Goal: Information Seeking & Learning: Learn about a topic

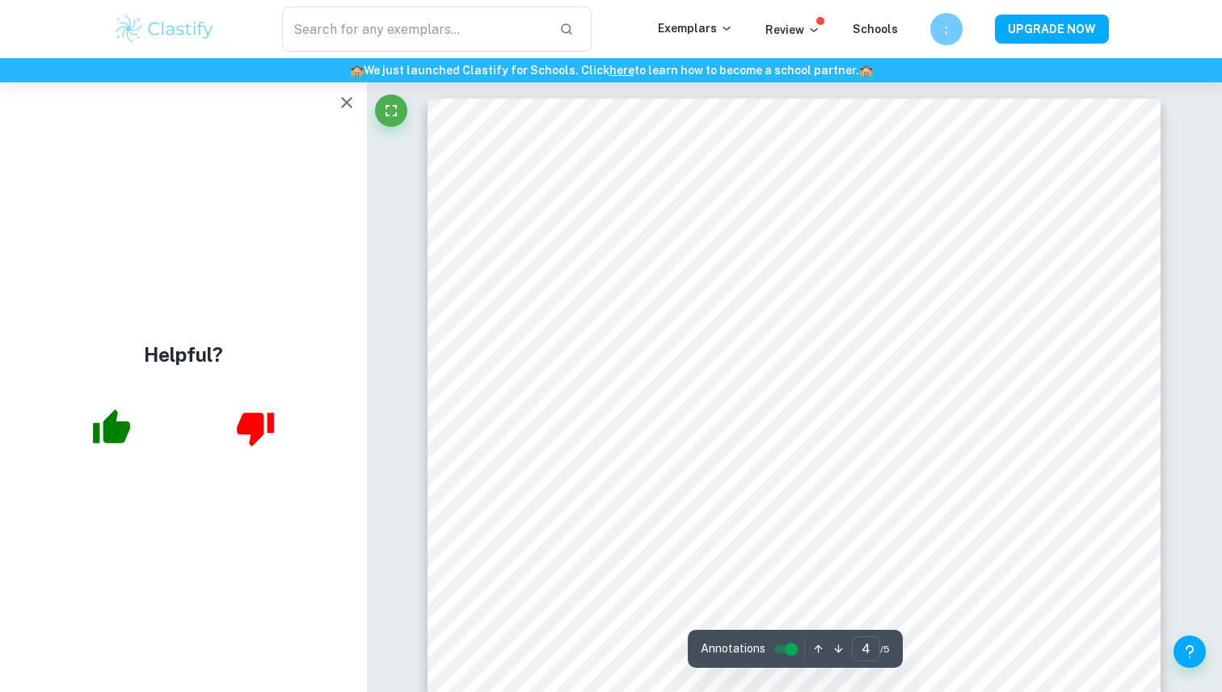
scroll to position [3496, 0]
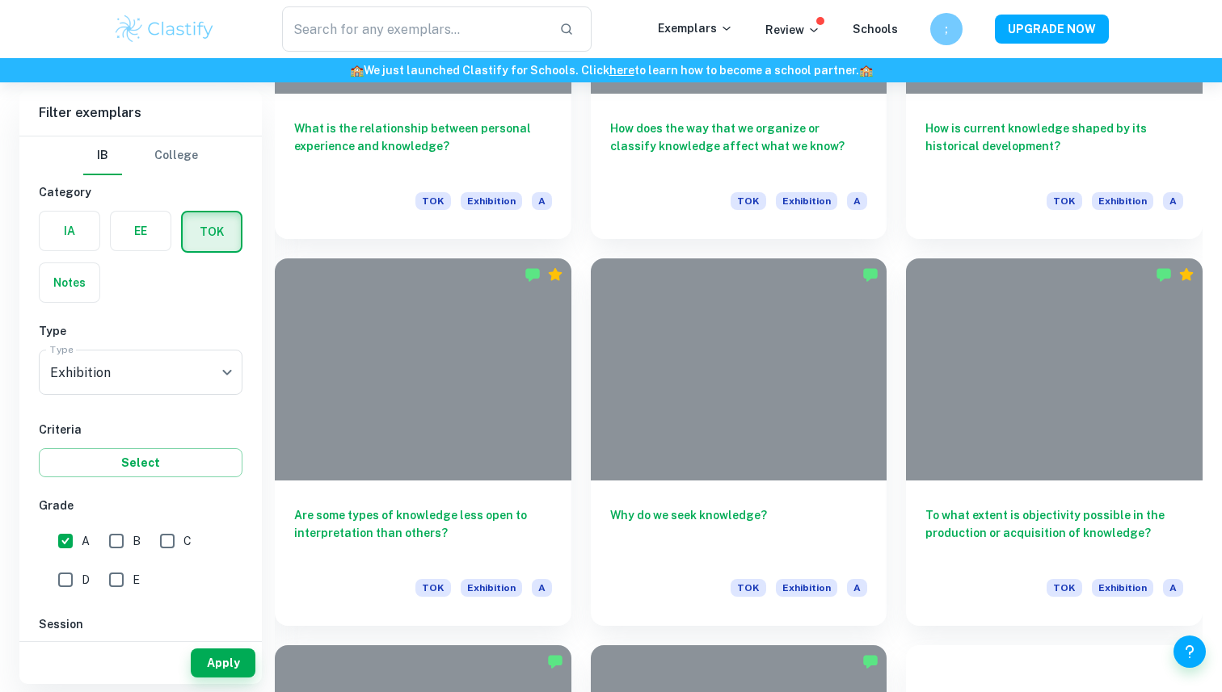
scroll to position [2221, 0]
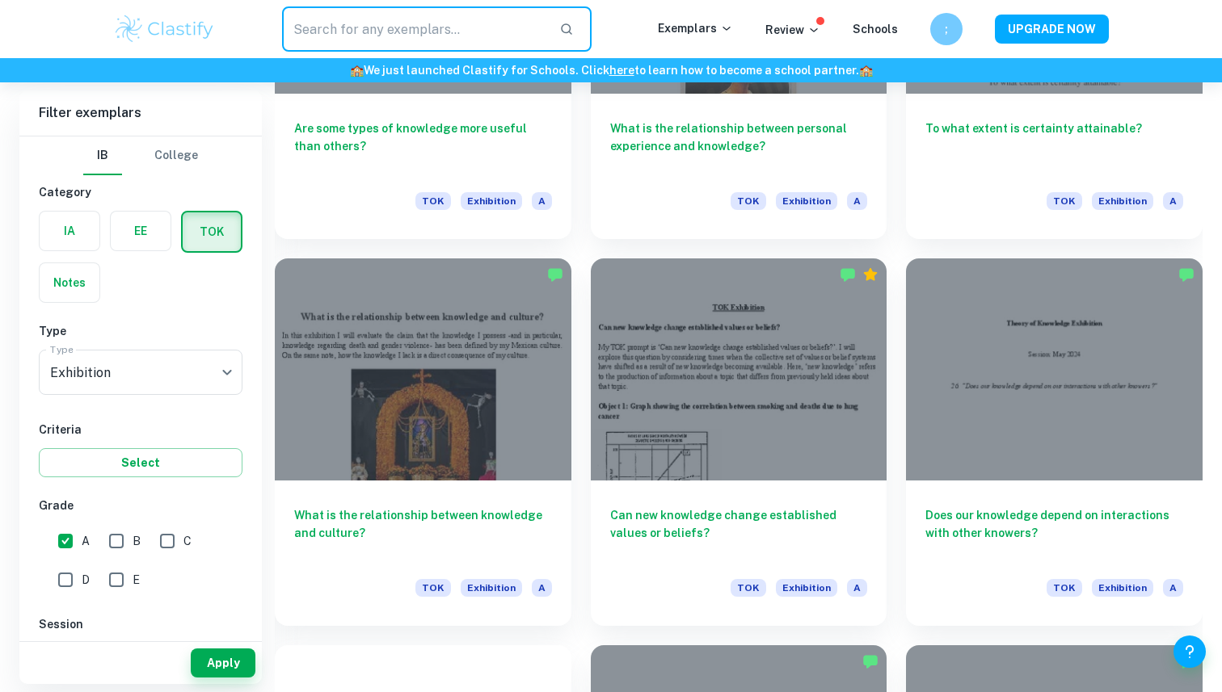
click at [482, 24] on input "text" at bounding box center [414, 28] width 264 height 45
type input "조"
type input "why do we seek knowledge"
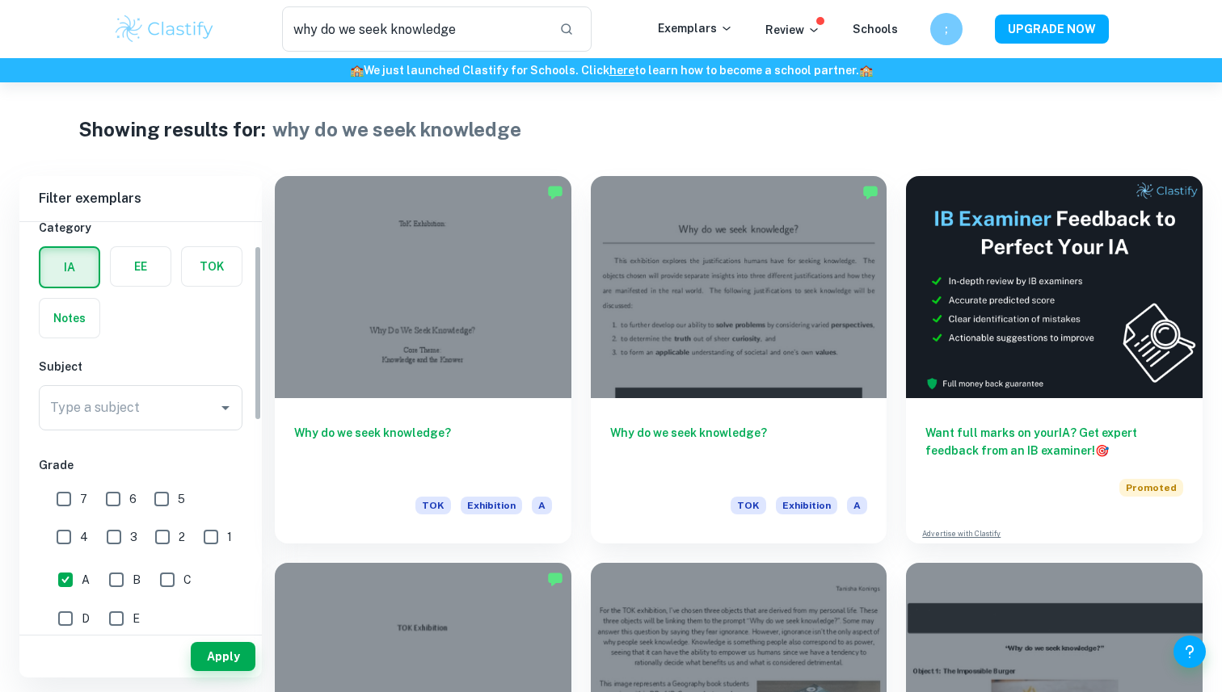
scroll to position [55, 0]
click at [208, 257] on label "button" at bounding box center [212, 261] width 60 height 39
click at [0, 0] on input "radio" at bounding box center [0, 0] width 0 height 0
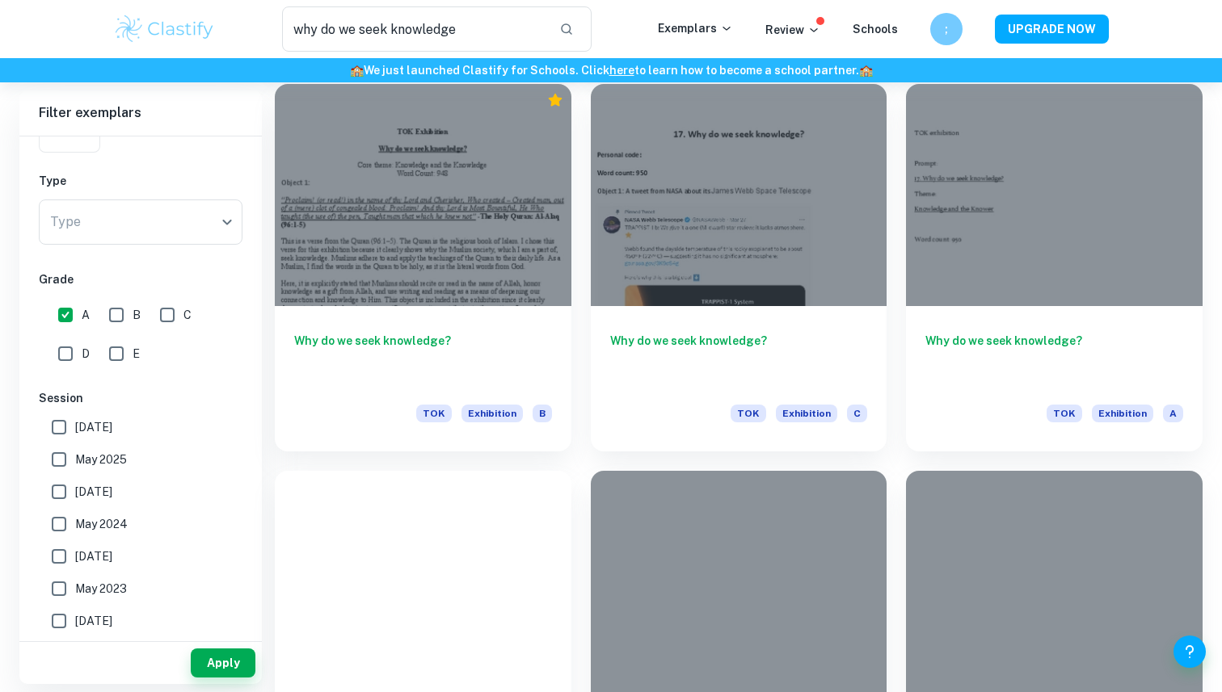
scroll to position [2625, 0]
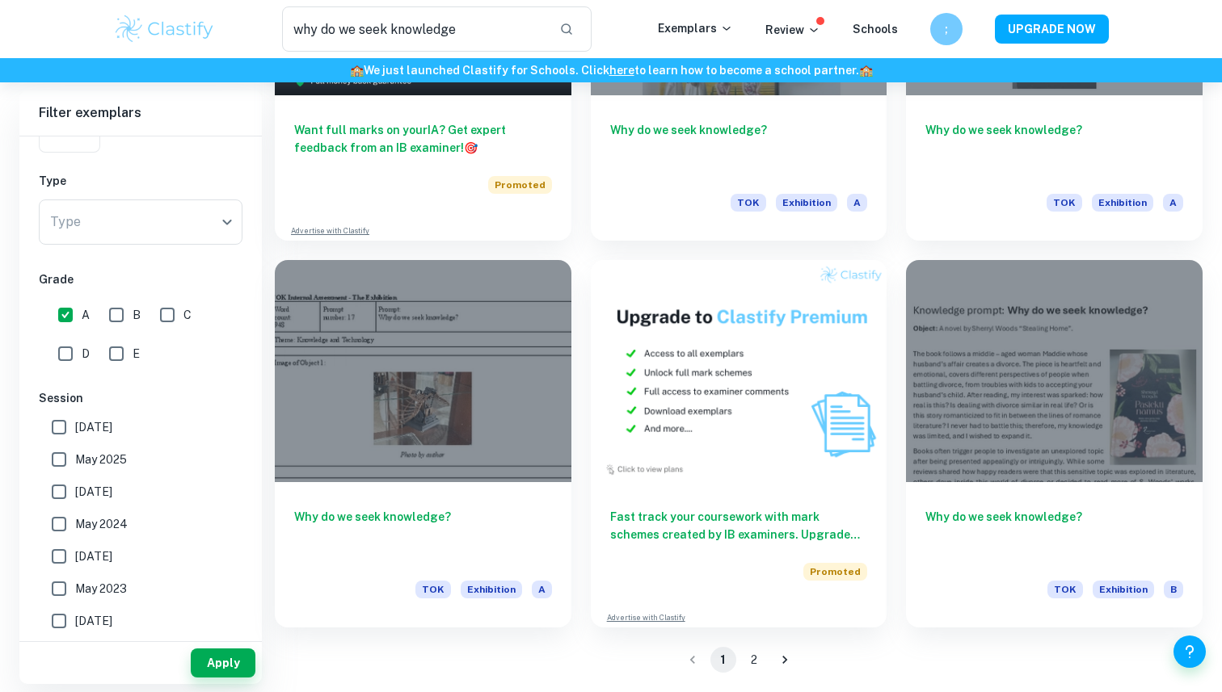
click at [751, 667] on button "2" at bounding box center [754, 660] width 26 height 26
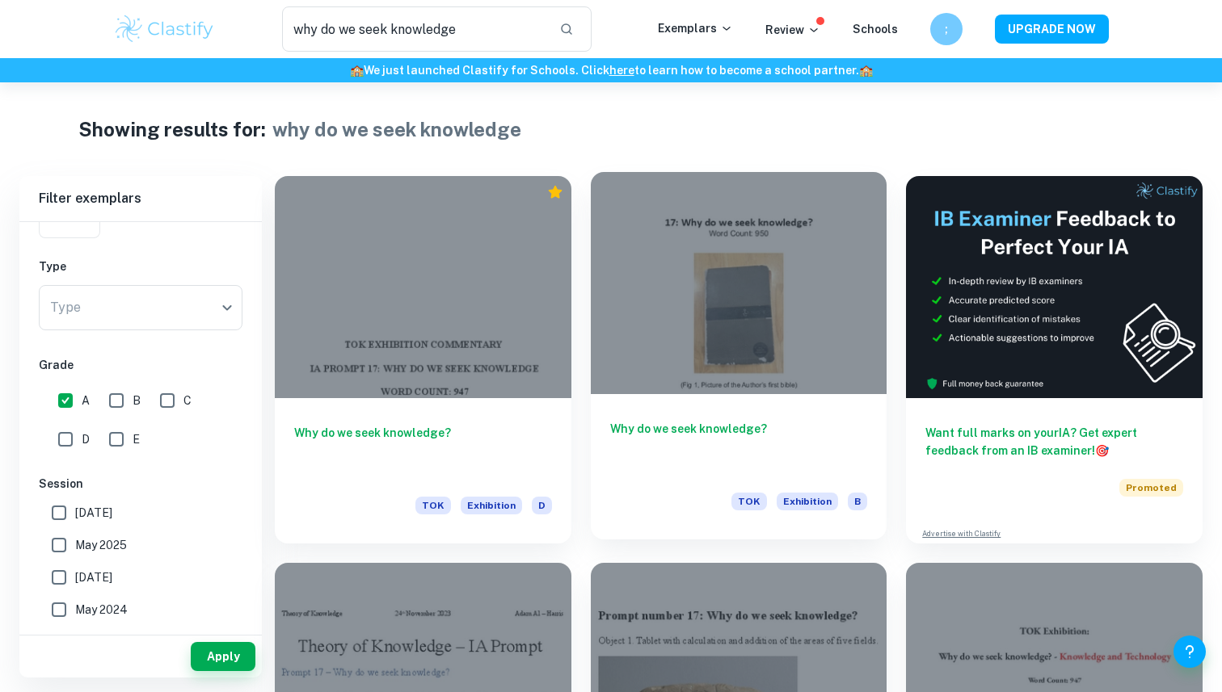
click at [801, 273] on div at bounding box center [739, 283] width 297 height 222
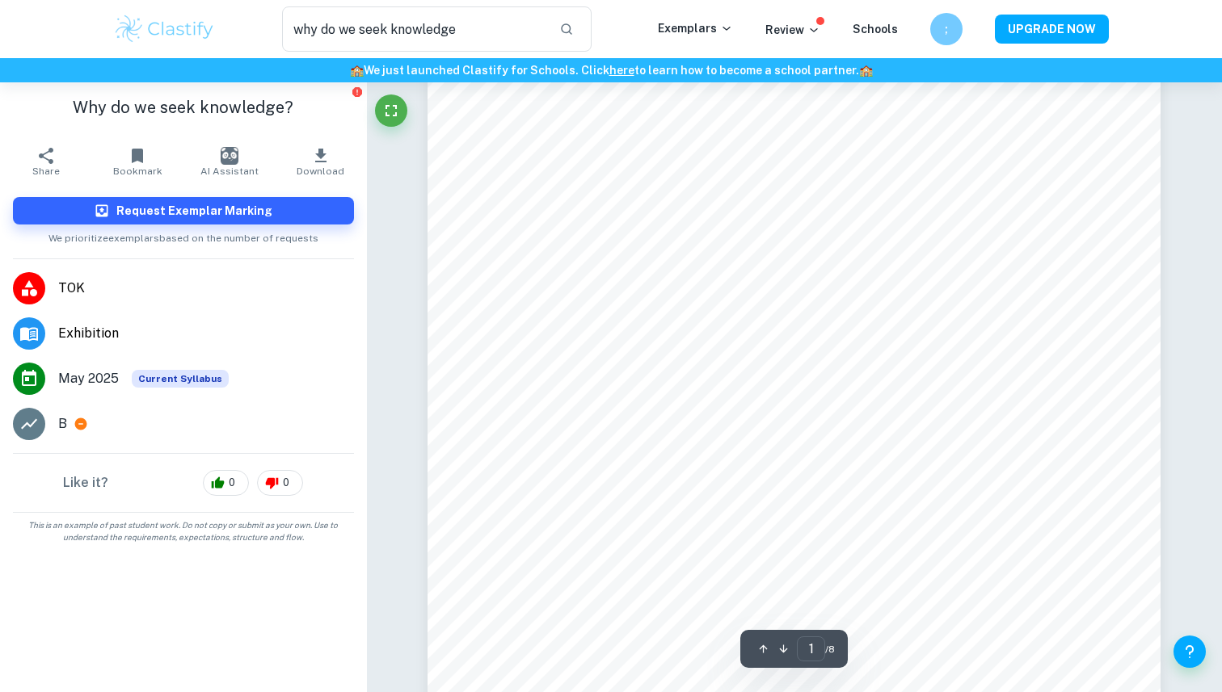
scroll to position [216, 0]
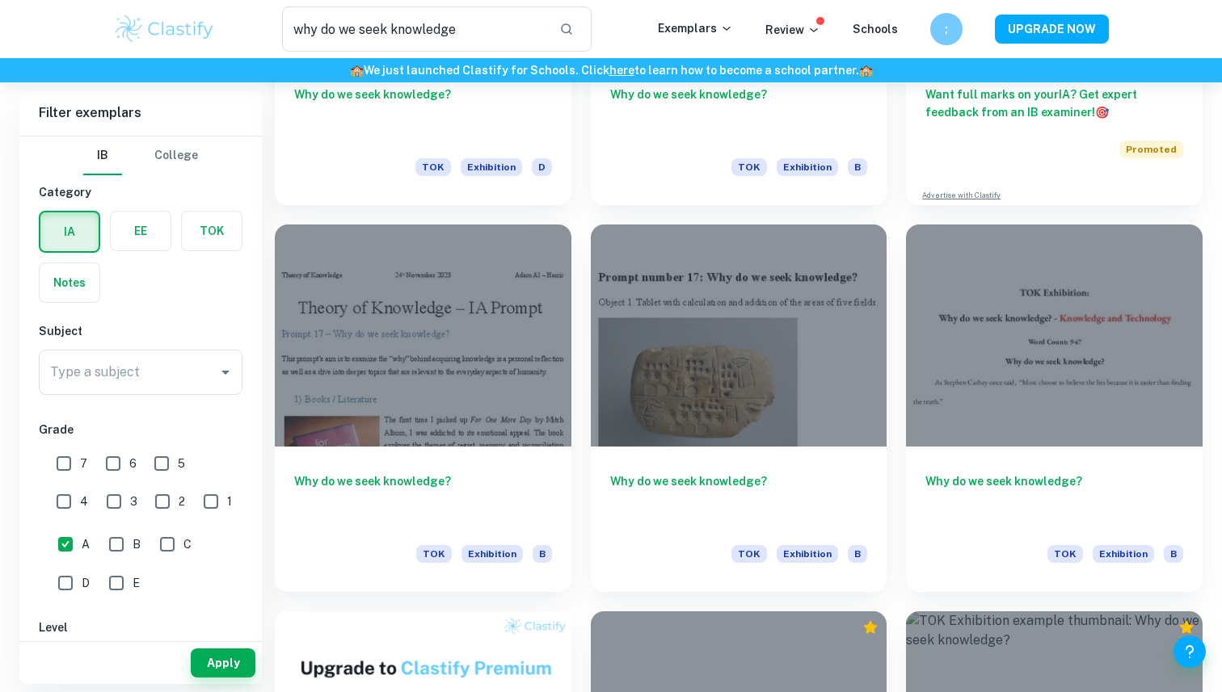
scroll to position [690, 0]
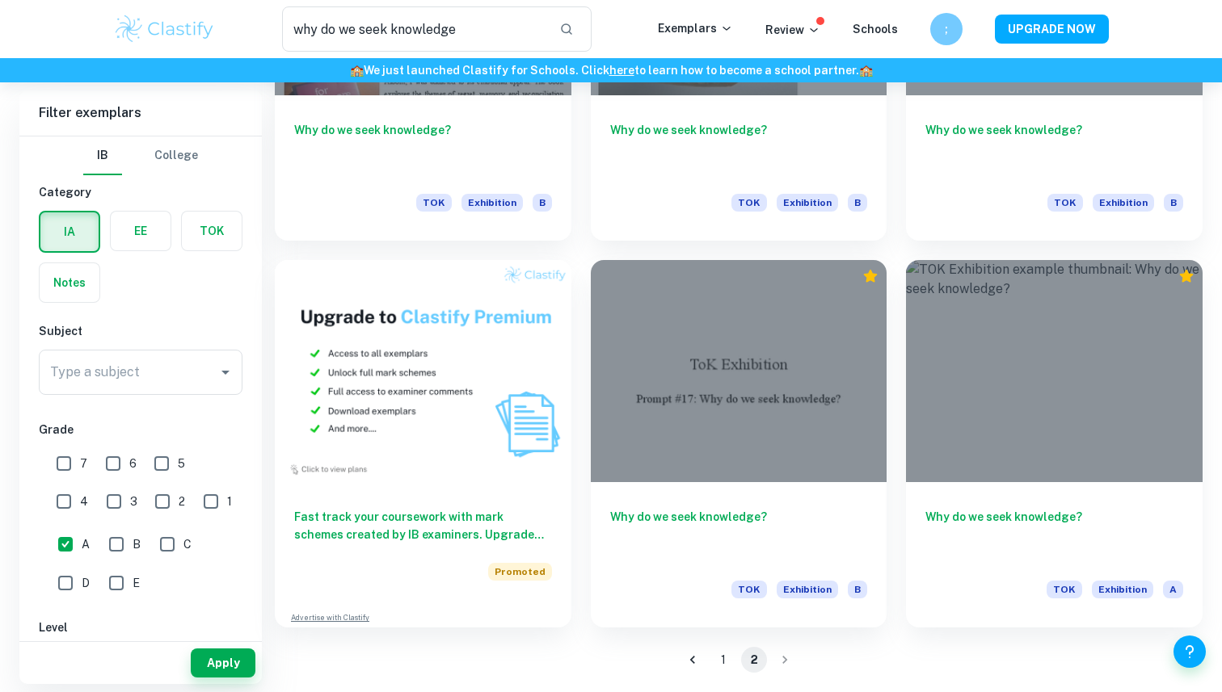
click at [727, 662] on button "1" at bounding box center [723, 660] width 26 height 26
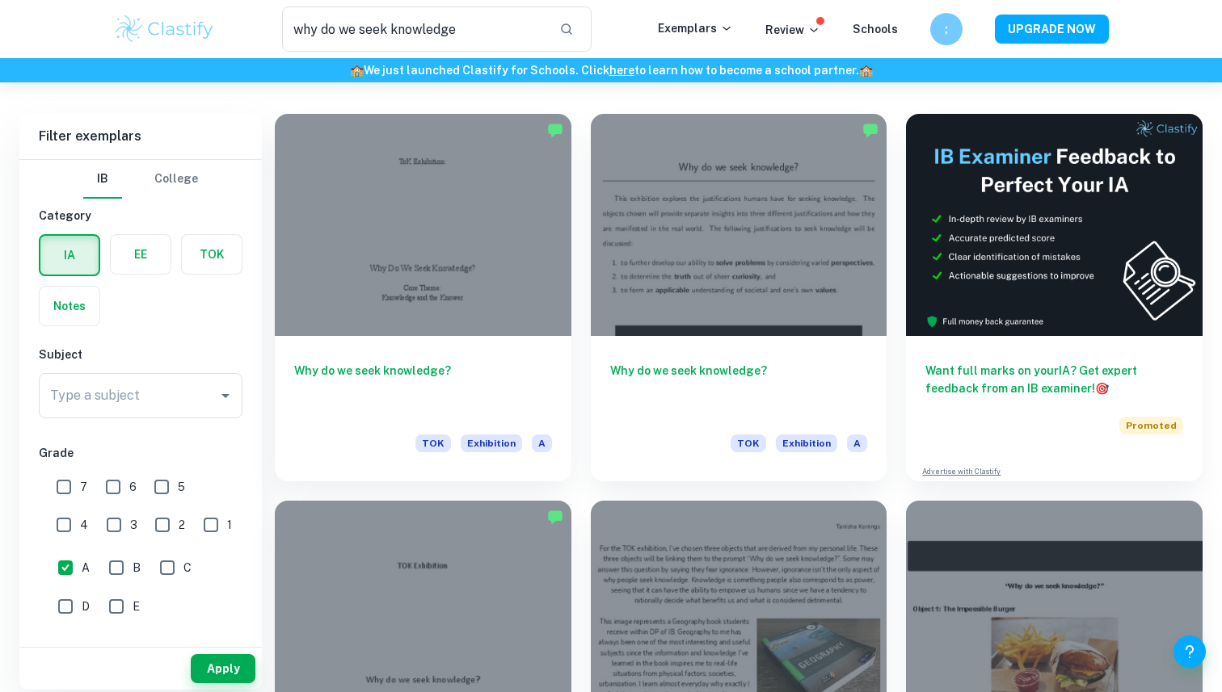
scroll to position [78, 0]
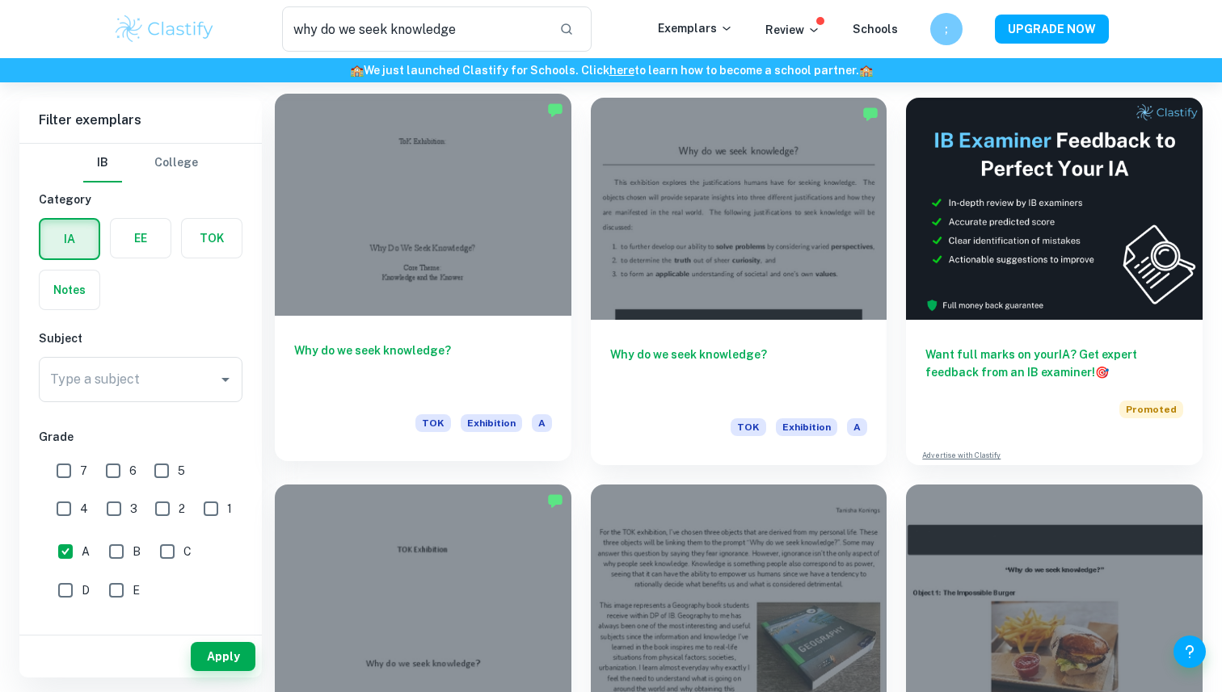
click at [354, 336] on div "Why do we seek knowledge? TOK Exhibition A" at bounding box center [423, 388] width 297 height 145
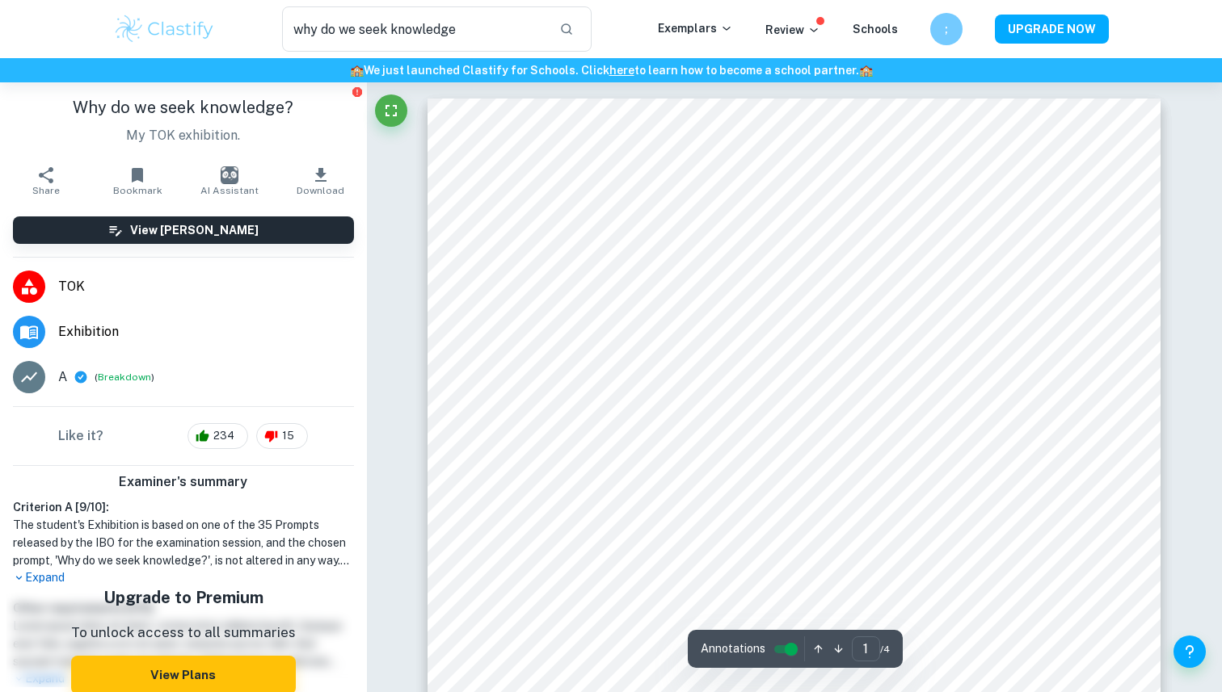
click at [41, 584] on p "Expand" at bounding box center [183, 578] width 341 height 17
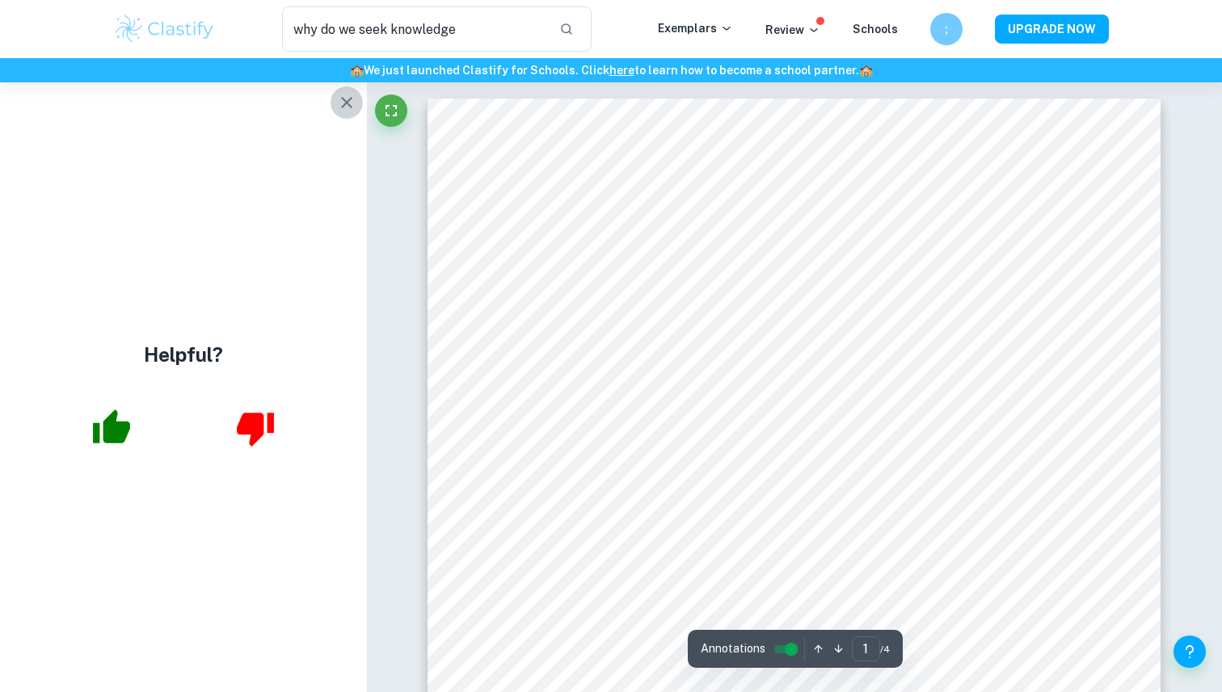
click at [348, 109] on icon "button" at bounding box center [346, 102] width 19 height 19
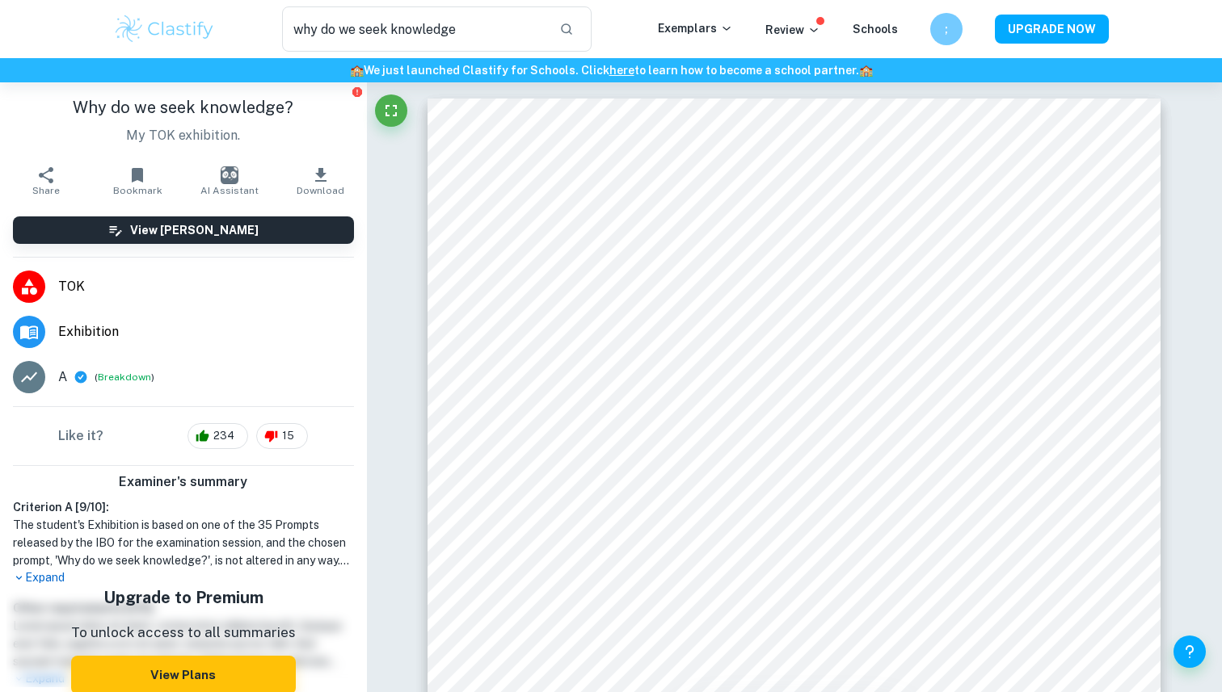
scroll to position [39, 0]
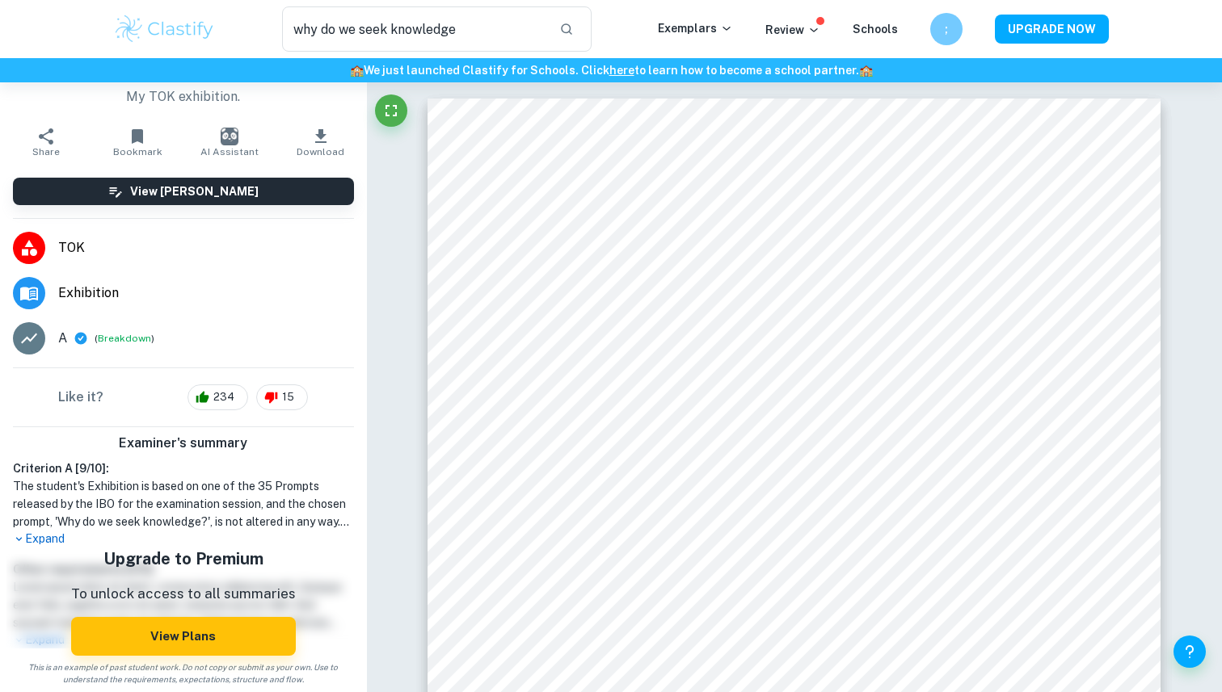
click at [45, 533] on p "Expand" at bounding box center [183, 539] width 341 height 17
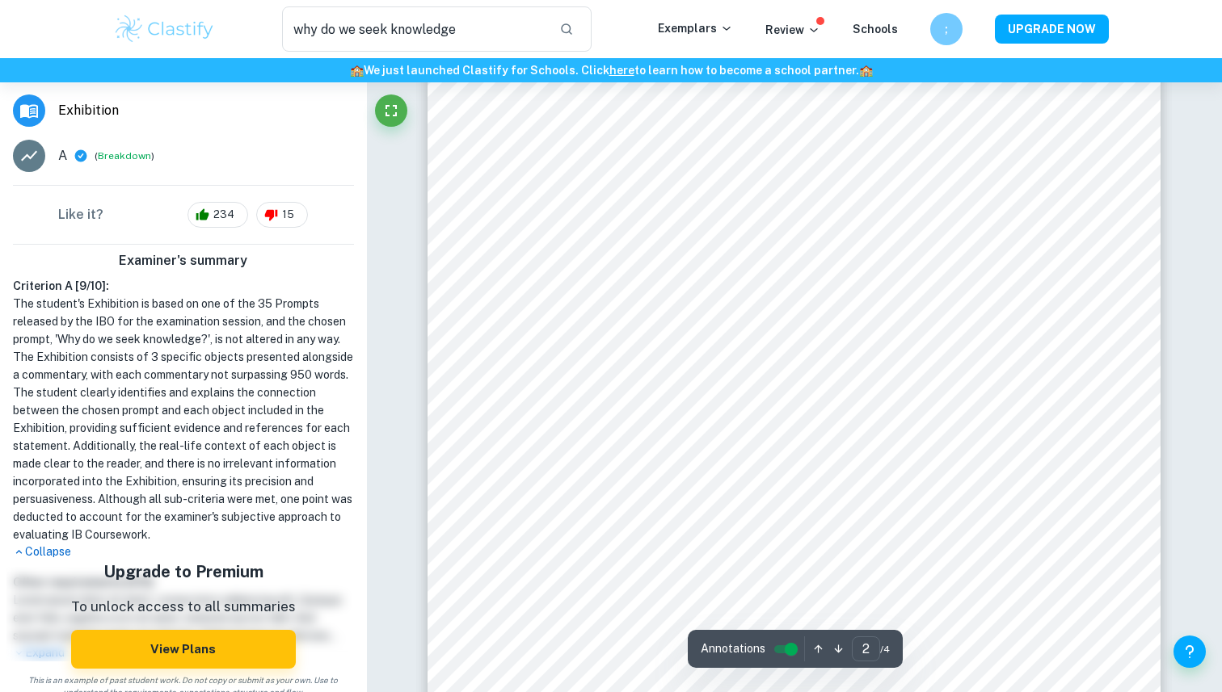
scroll to position [1158, 0]
click at [390, 116] on icon "Fullscreen" at bounding box center [390, 110] width 19 height 19
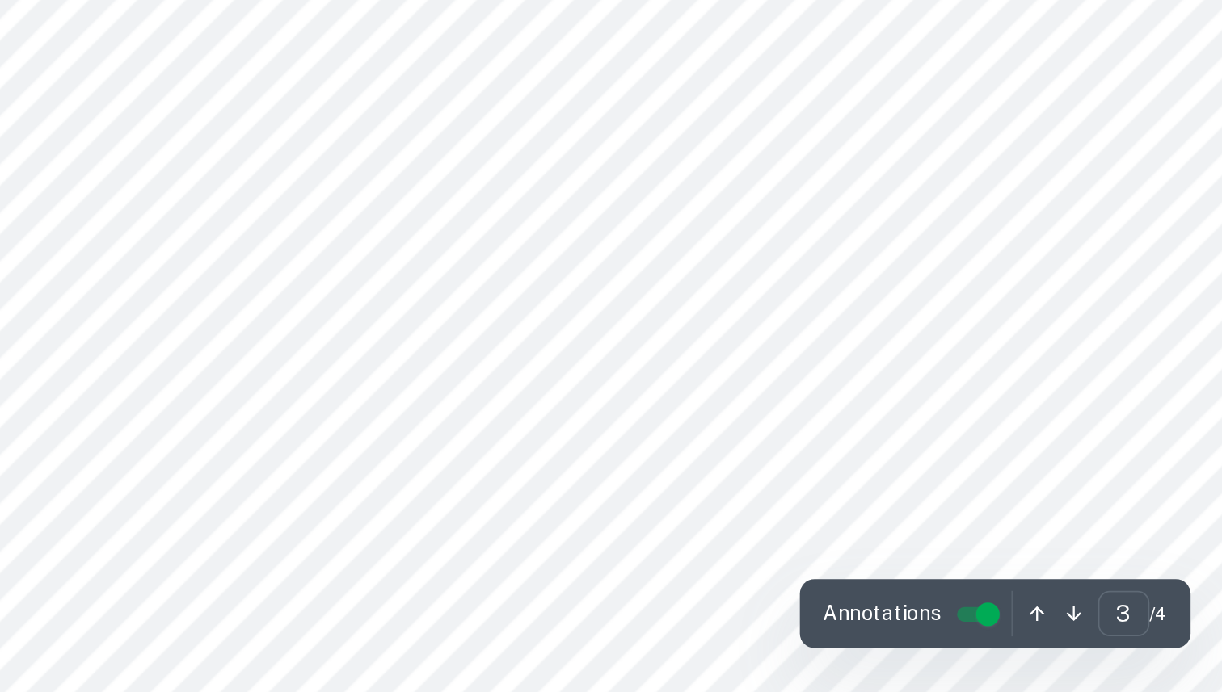
scroll to position [2445, 0]
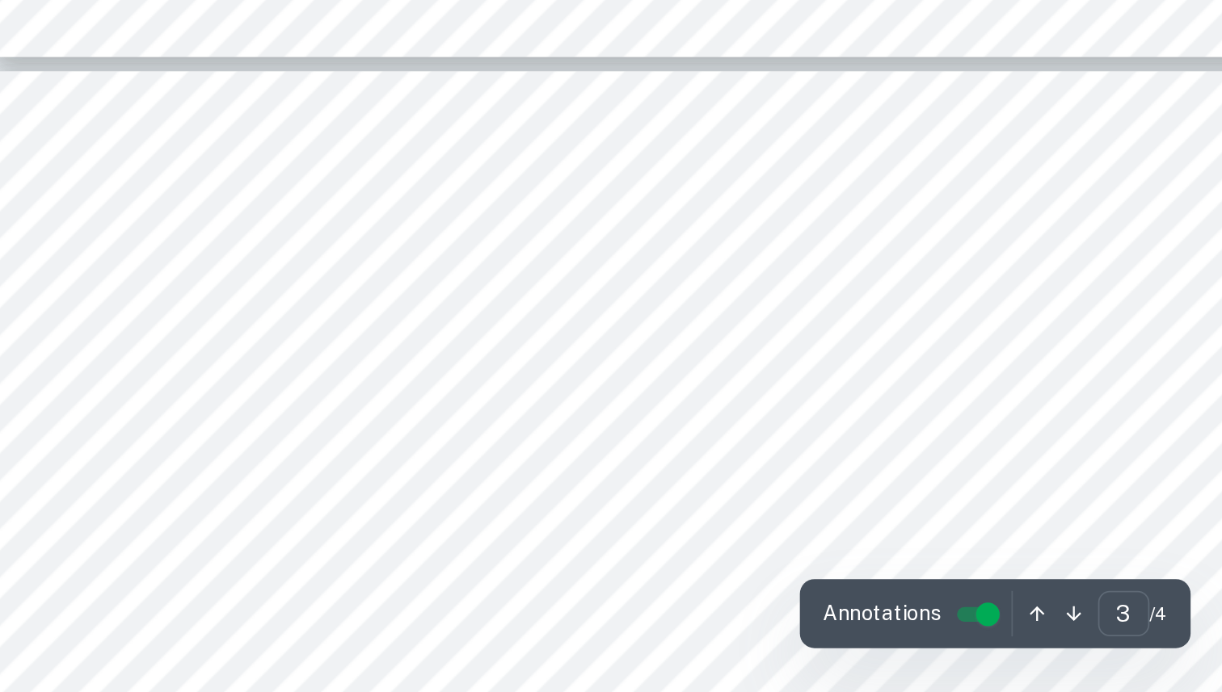
type input "4"
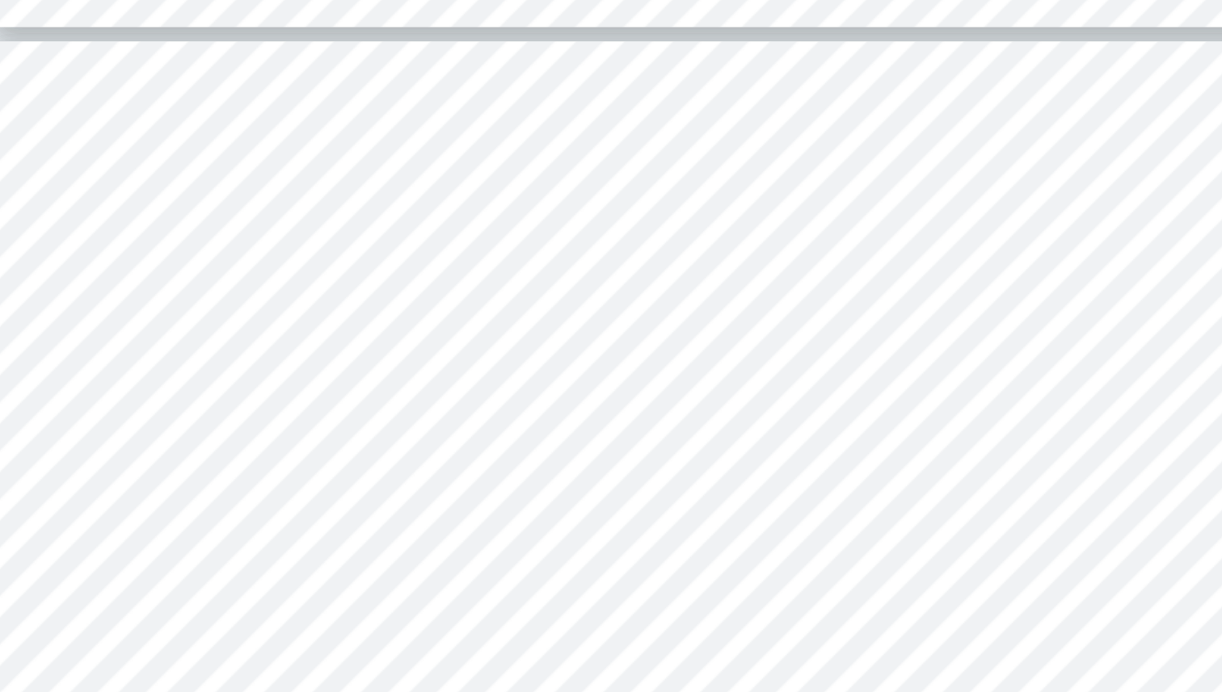
scroll to position [2871, 0]
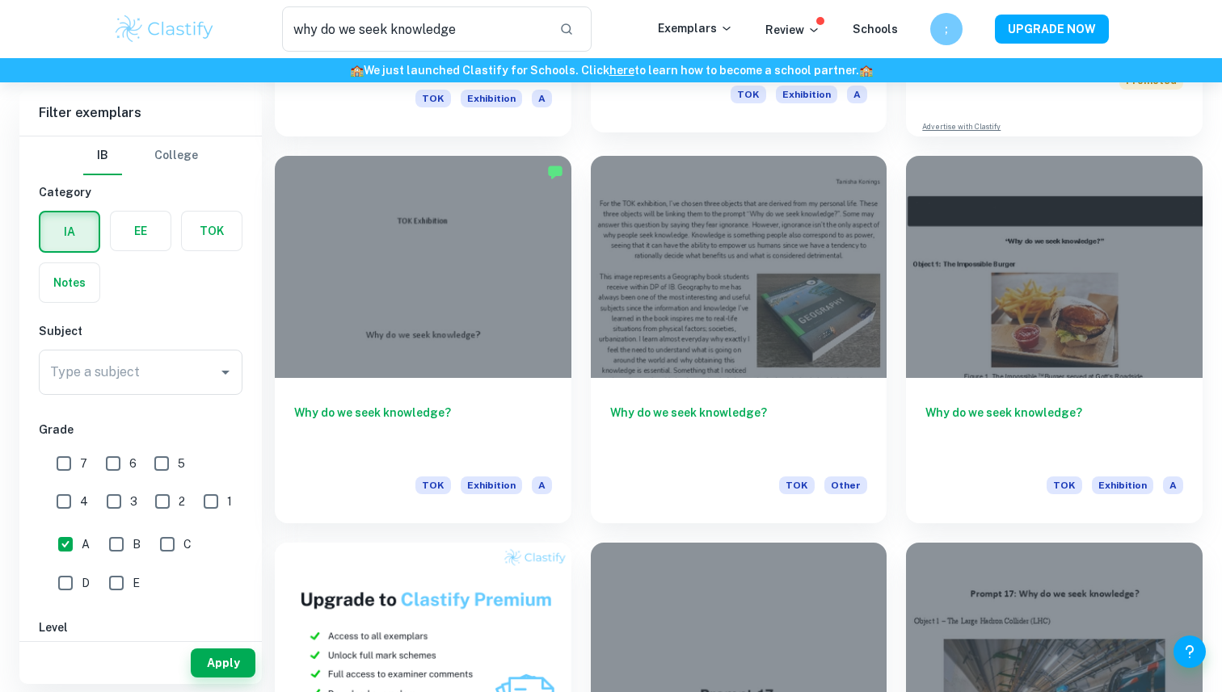
scroll to position [420, 0]
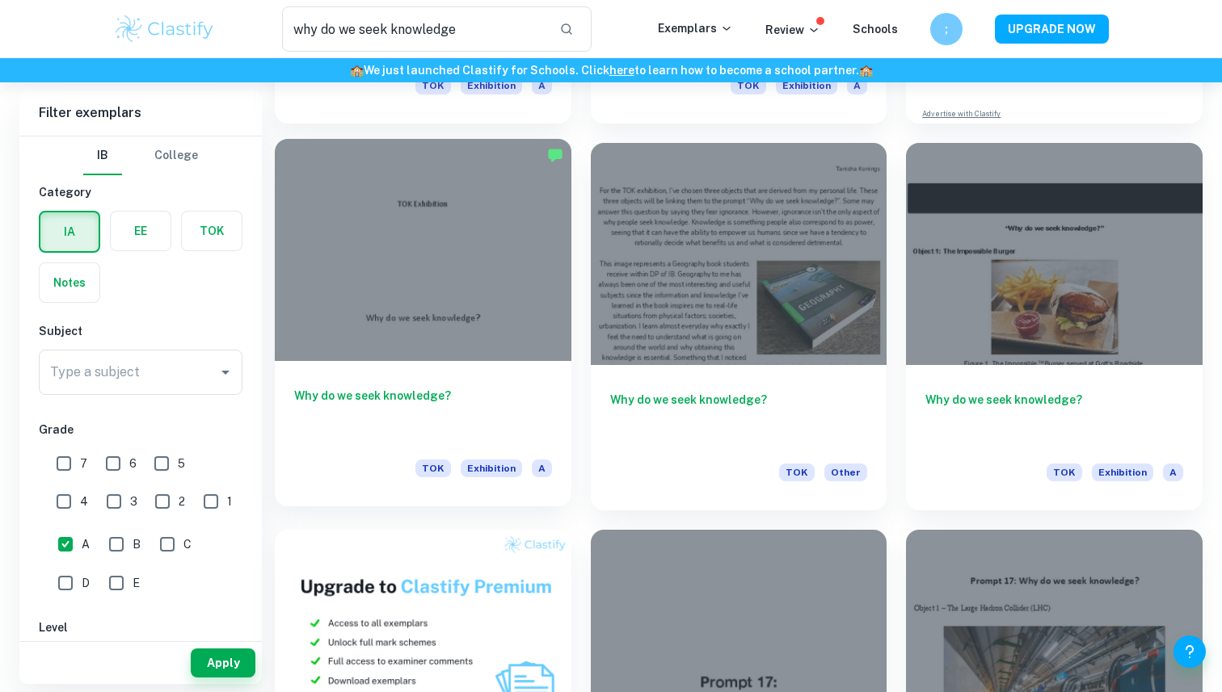
click at [465, 294] on div at bounding box center [423, 250] width 297 height 222
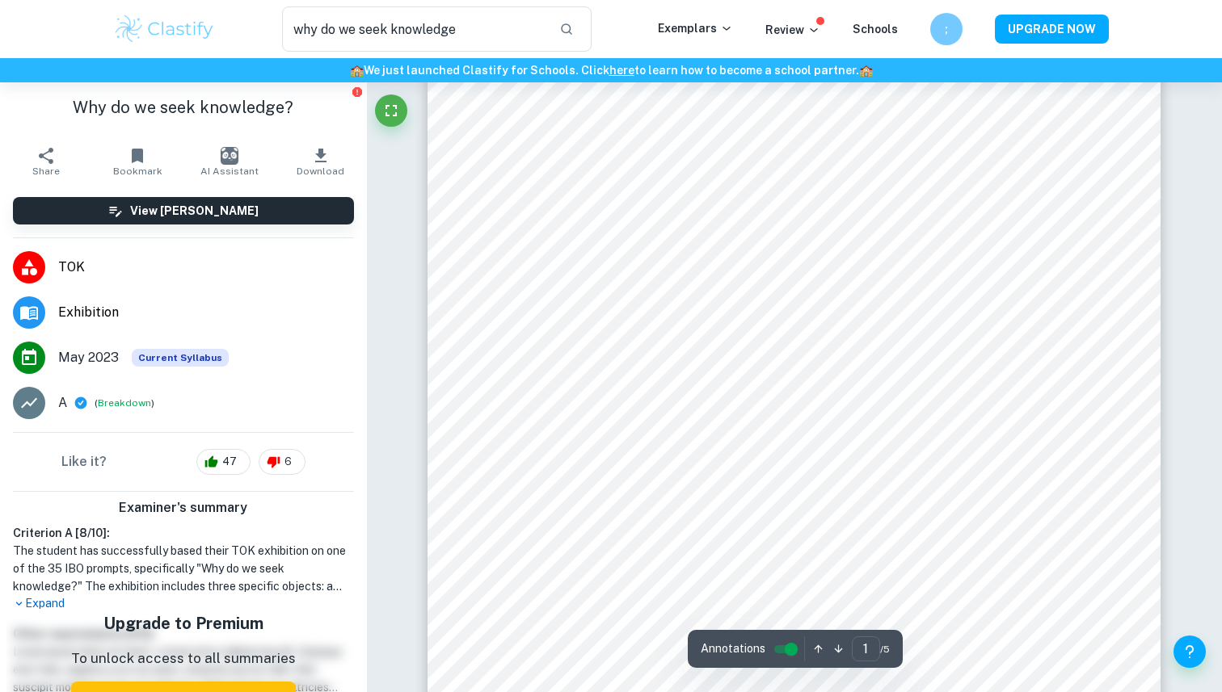
scroll to position [619, 0]
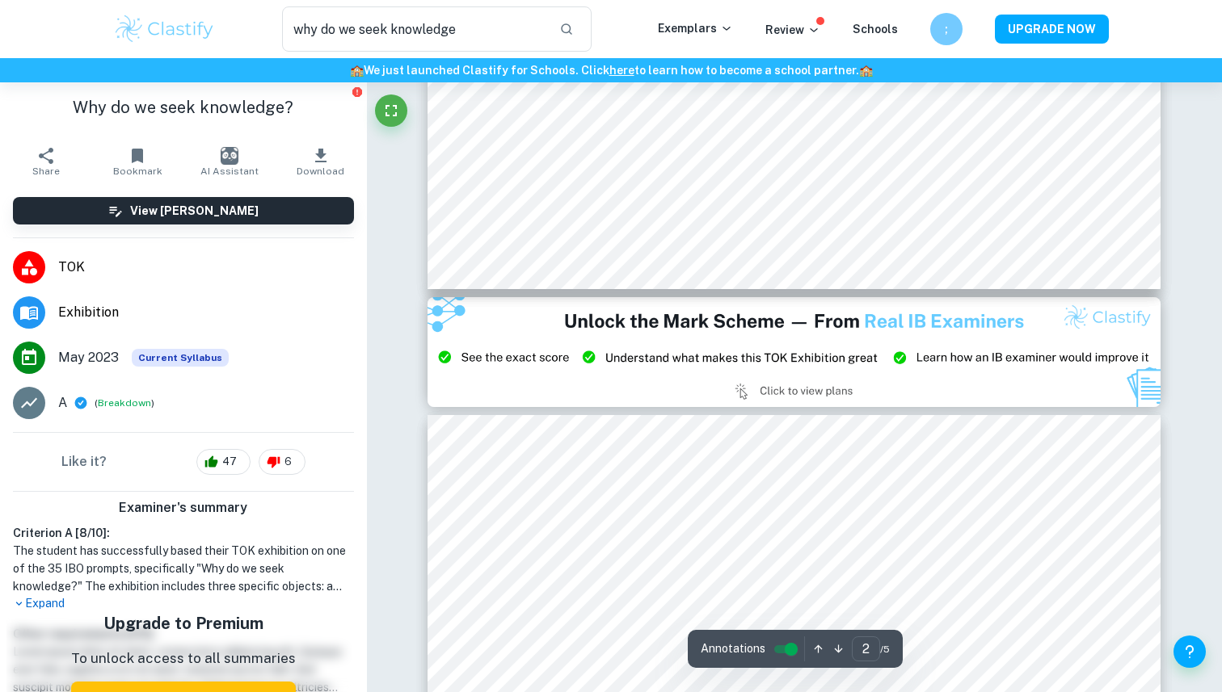
type input "3"
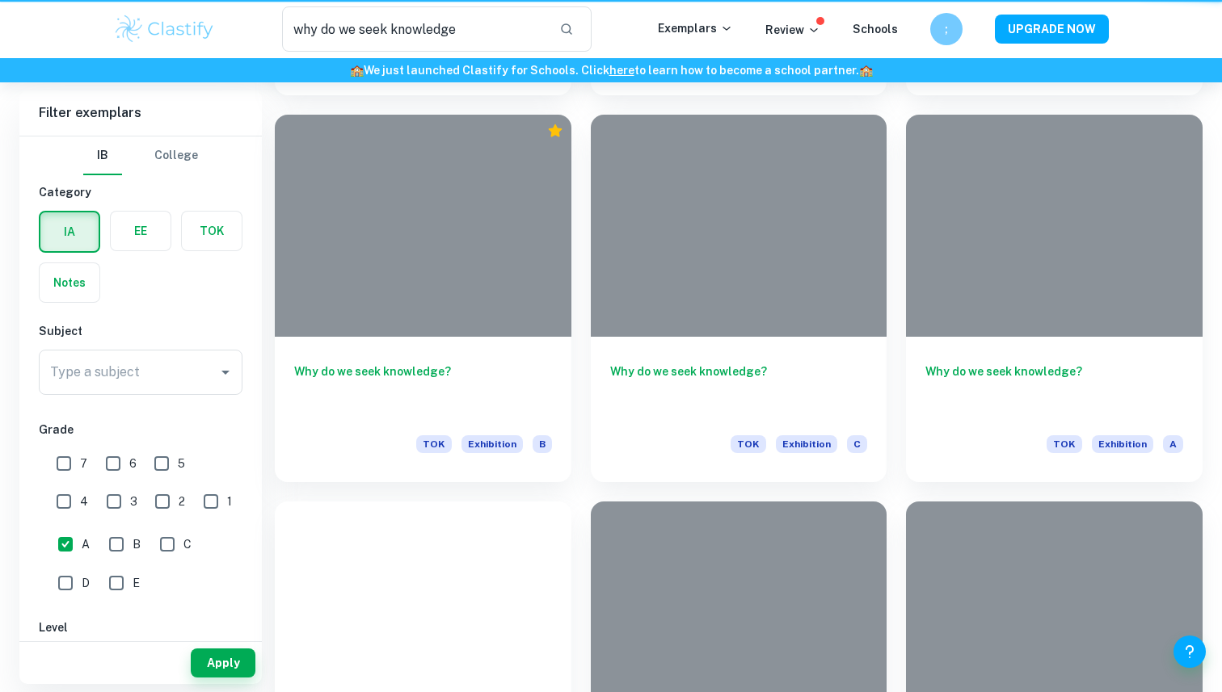
scroll to position [420, 0]
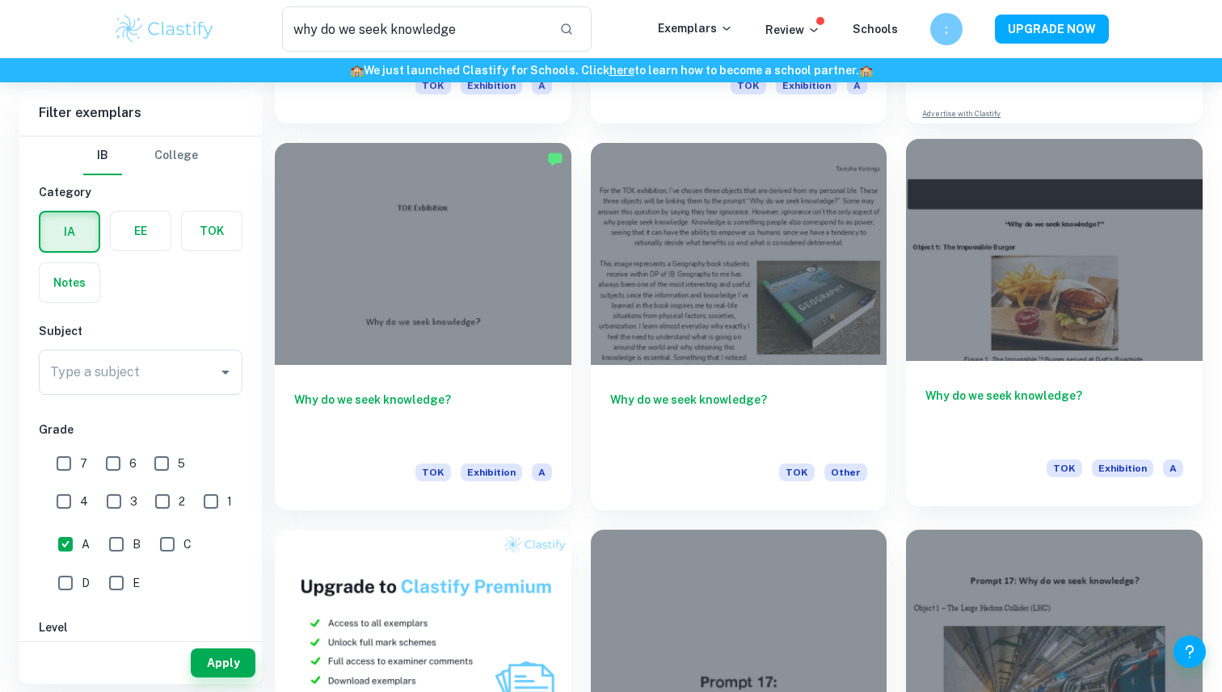
click at [998, 281] on div at bounding box center [1054, 250] width 297 height 222
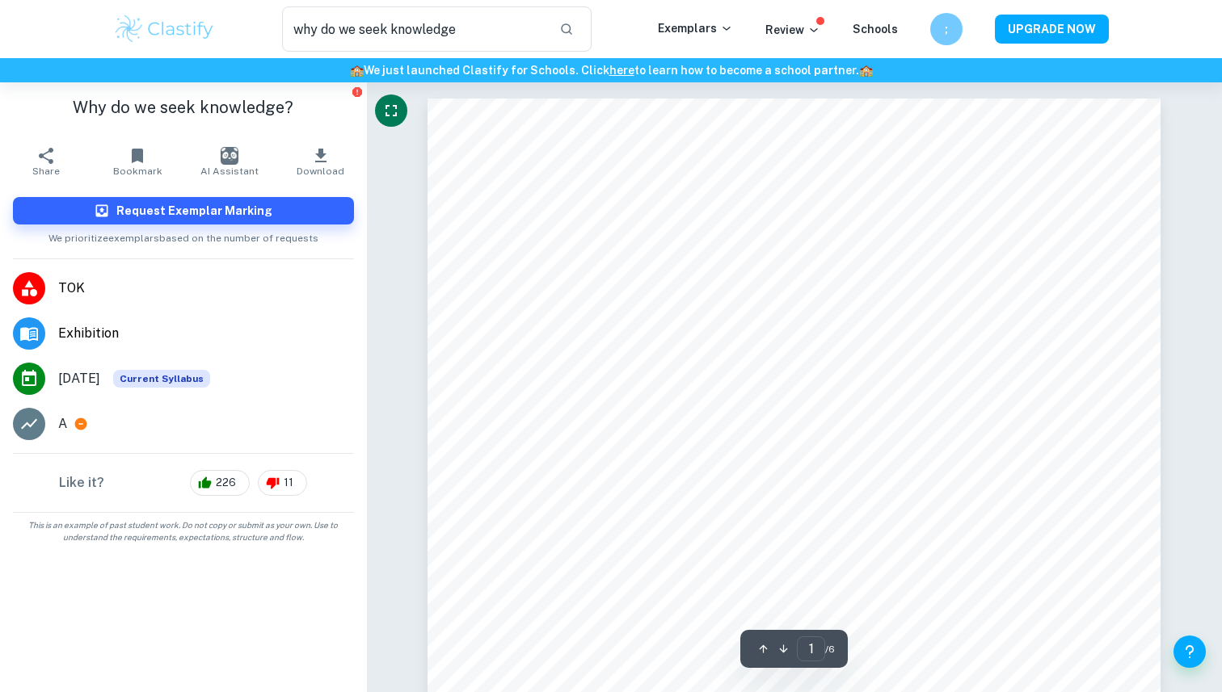
click at [393, 107] on icon "Fullscreen" at bounding box center [390, 110] width 19 height 19
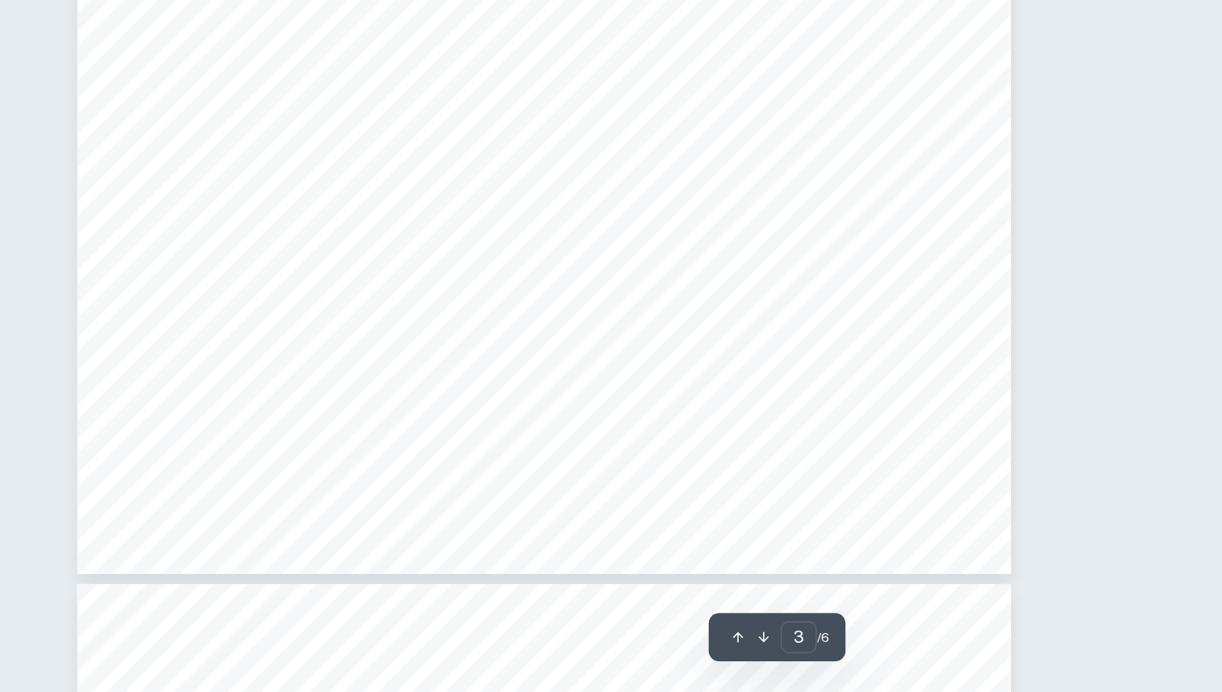
scroll to position [2597, 0]
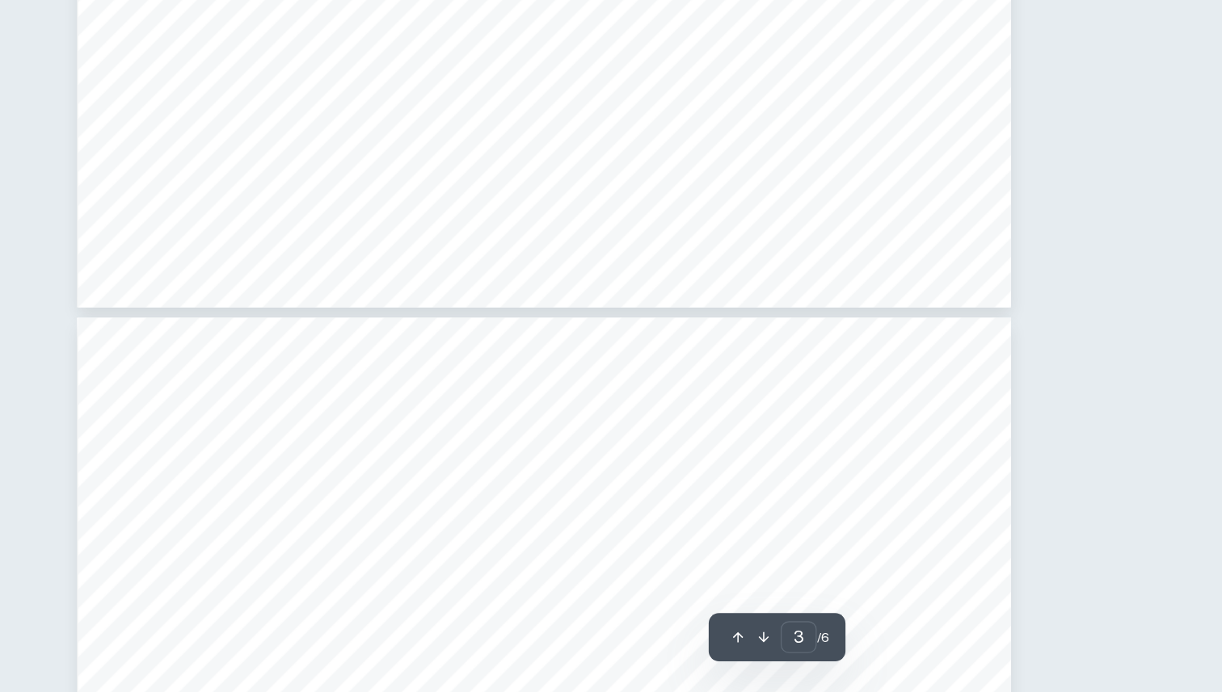
type input "4"
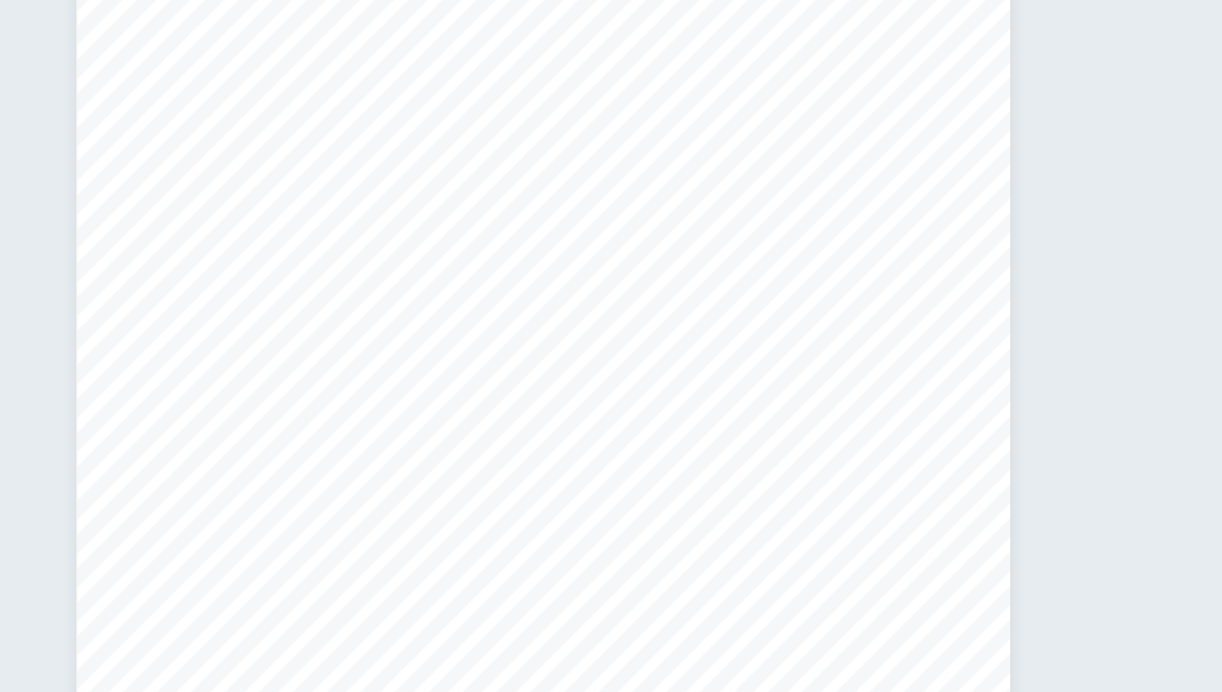
scroll to position [3275, 0]
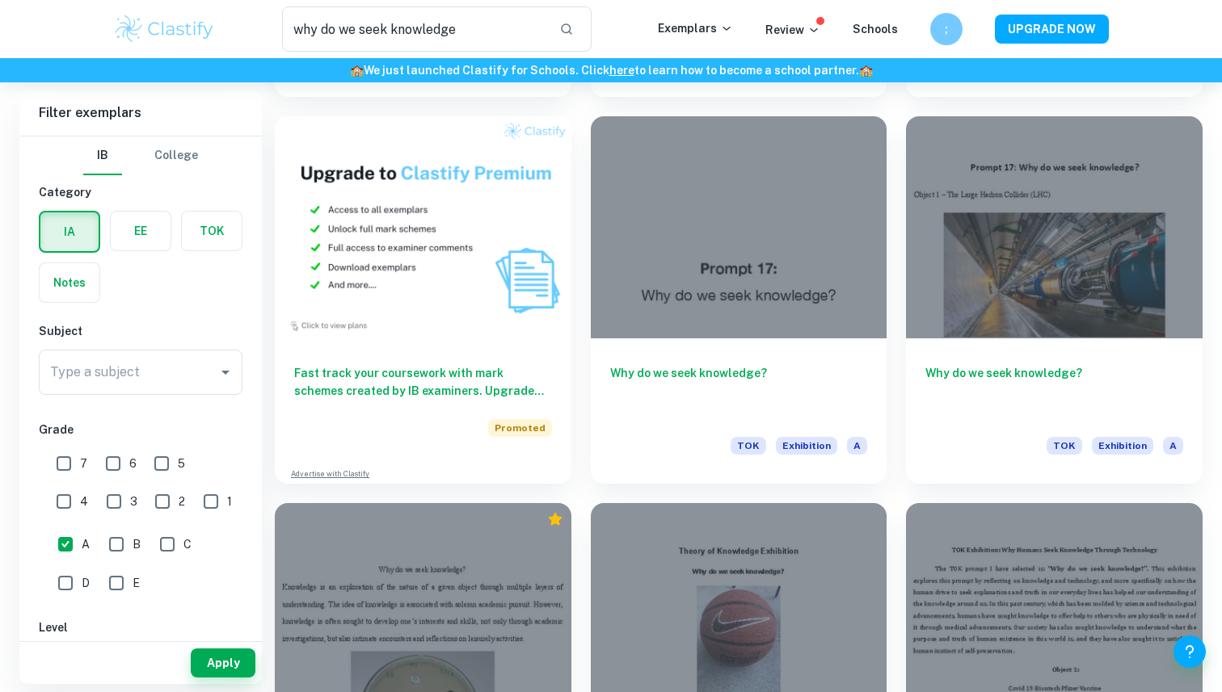
scroll to position [835, 0]
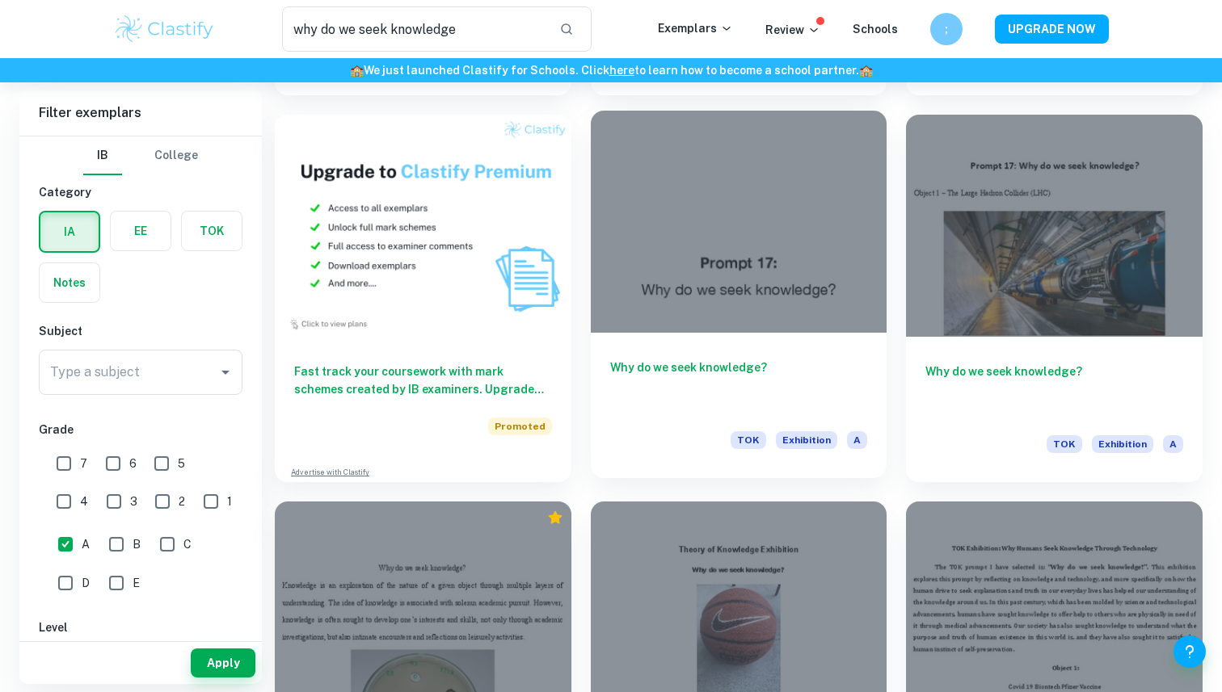
click at [798, 282] on div at bounding box center [739, 222] width 297 height 222
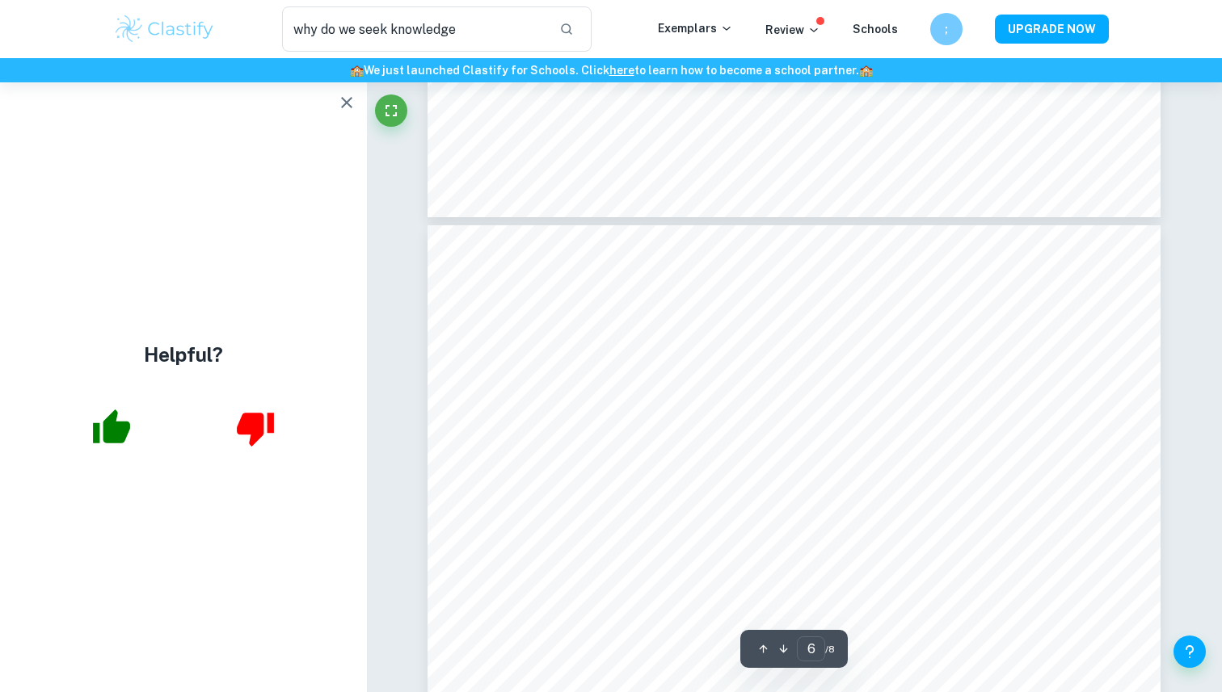
scroll to position [5490, 0]
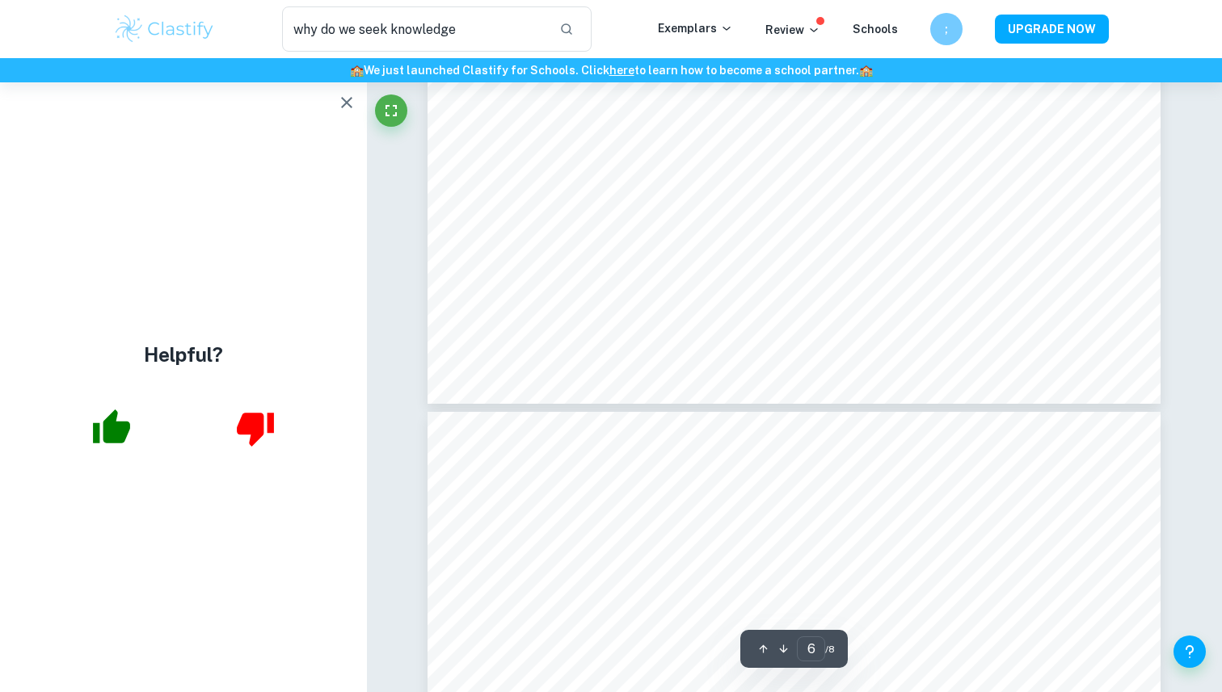
type input "7"
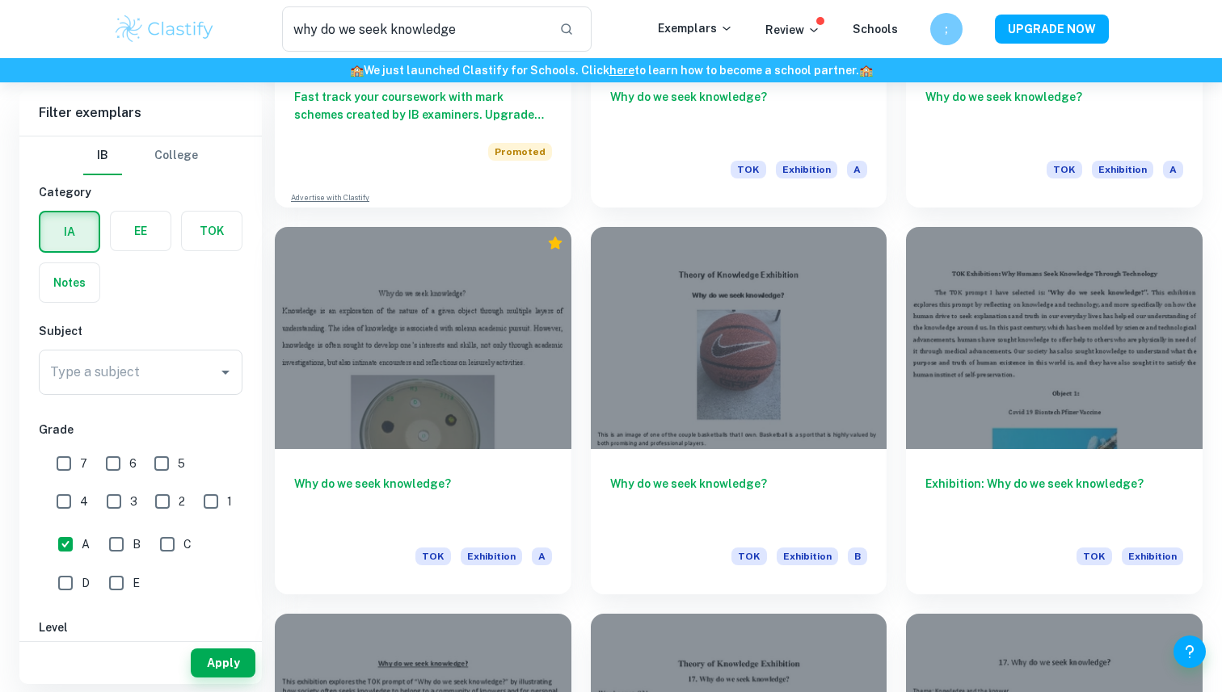
scroll to position [1109, 0]
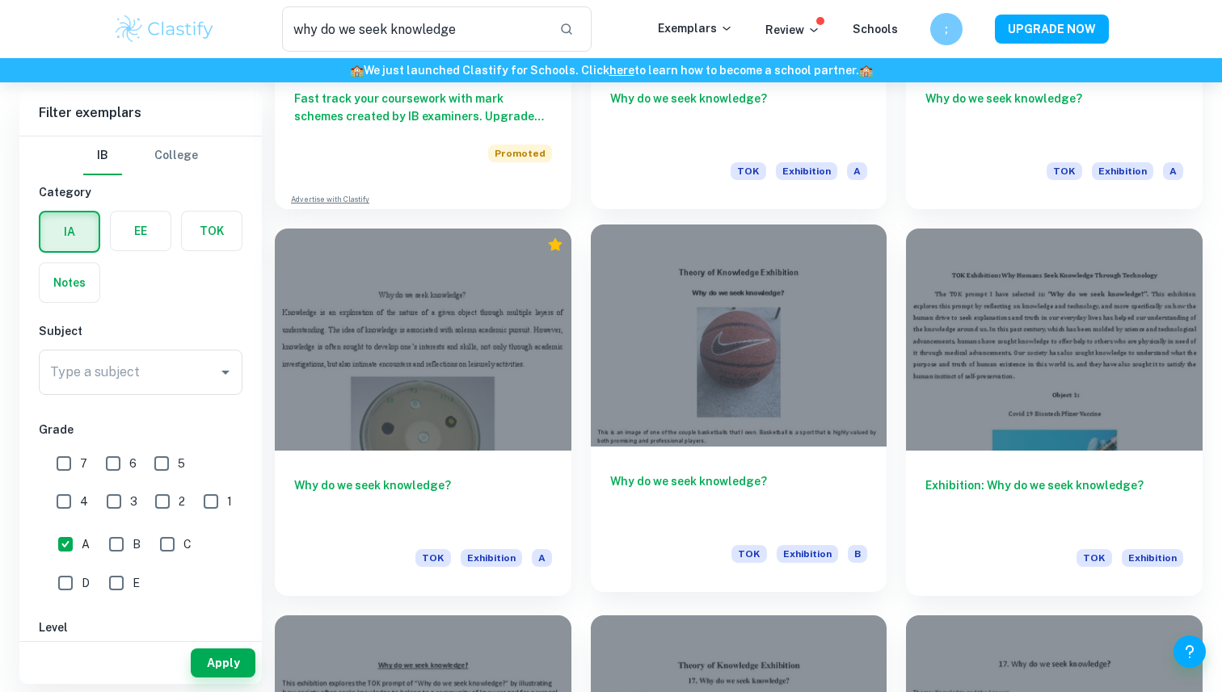
click at [729, 429] on div at bounding box center [739, 336] width 297 height 222
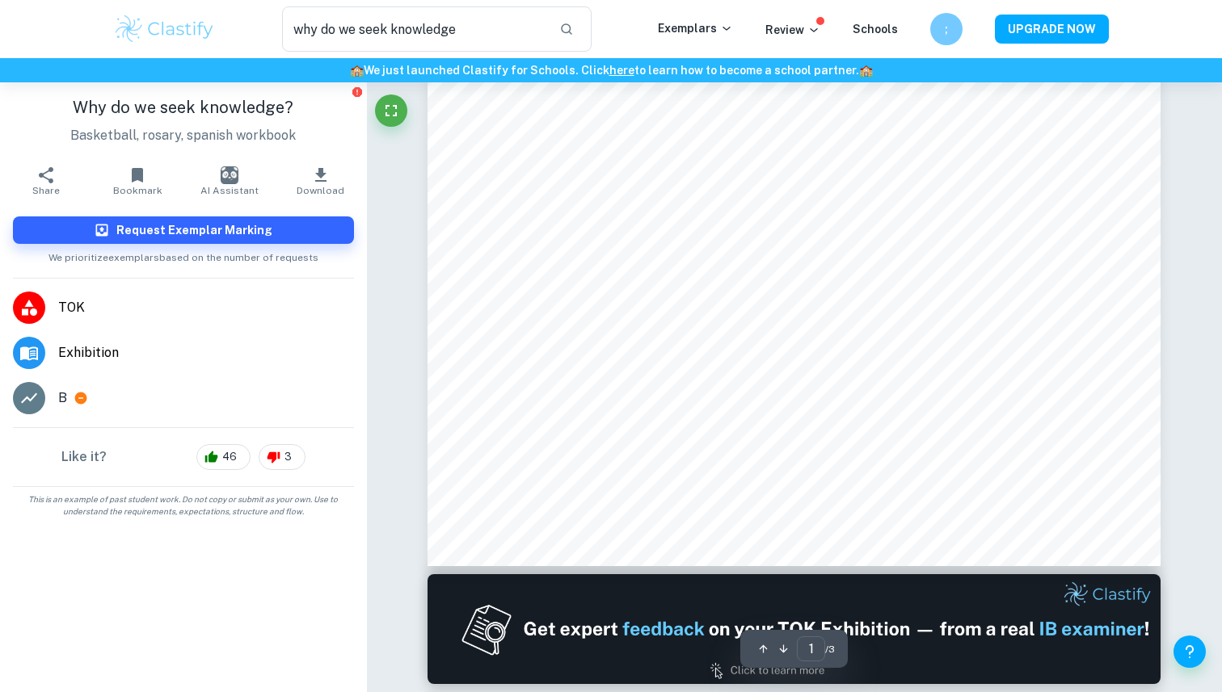
scroll to position [482, 0]
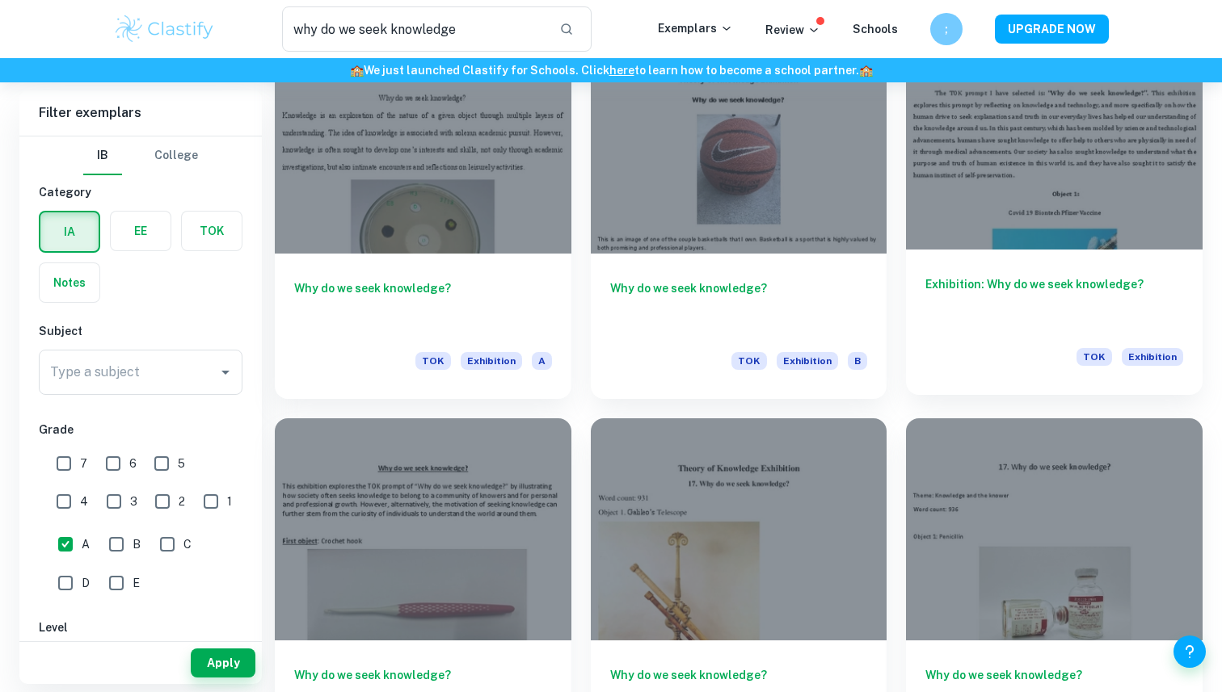
scroll to position [1299, 0]
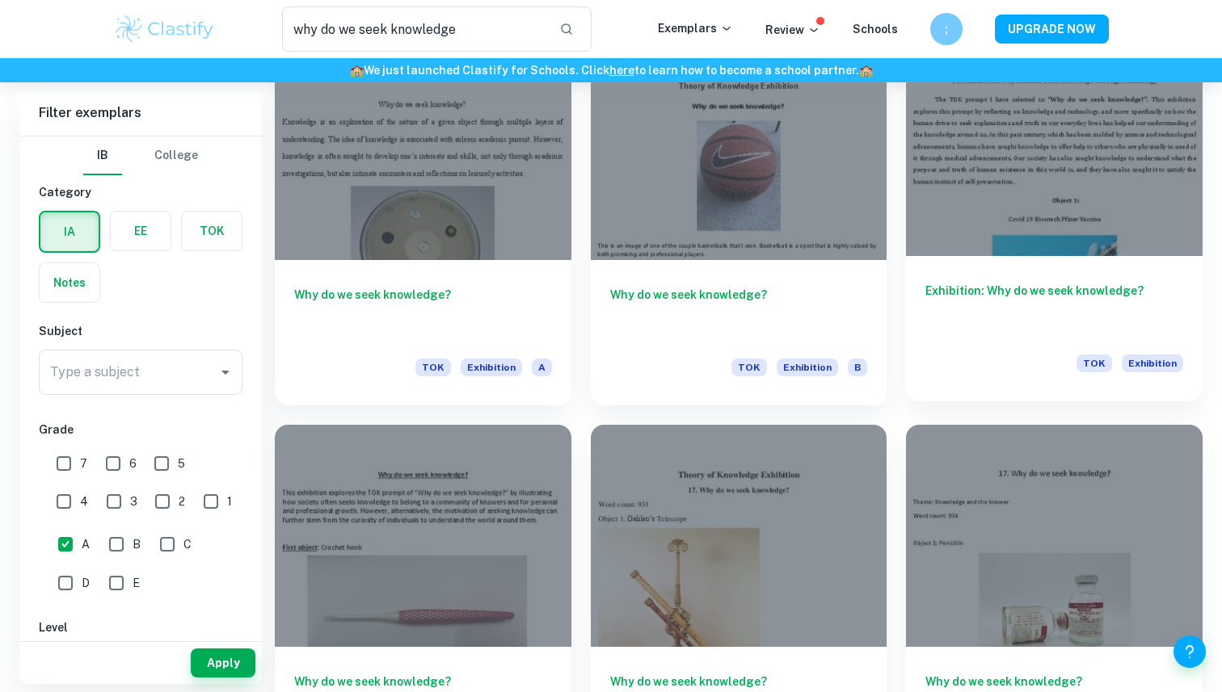
click at [1011, 120] on div at bounding box center [1054, 145] width 297 height 222
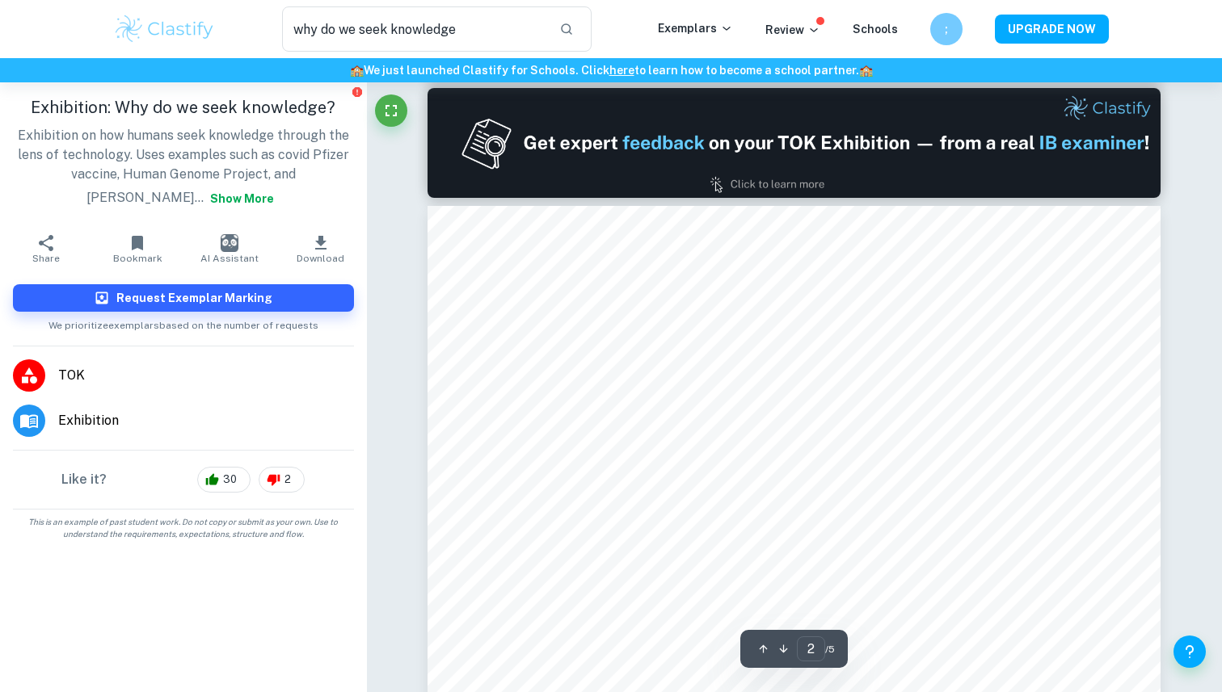
scroll to position [1240, 0]
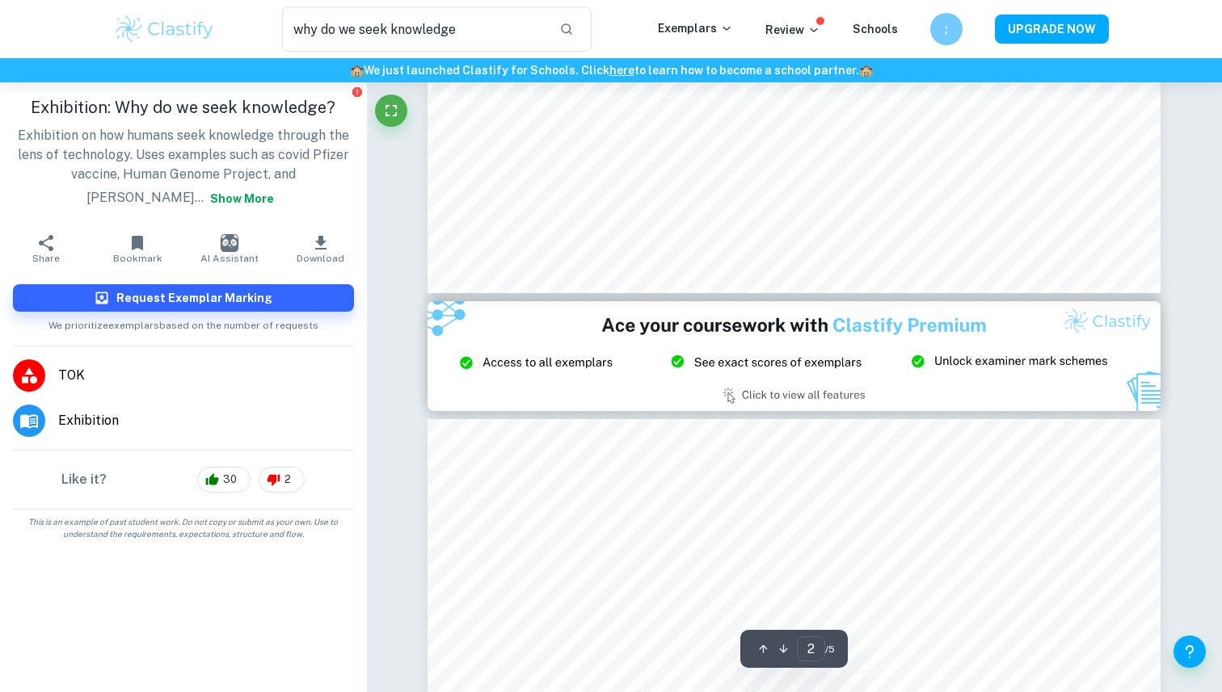
type input "3"
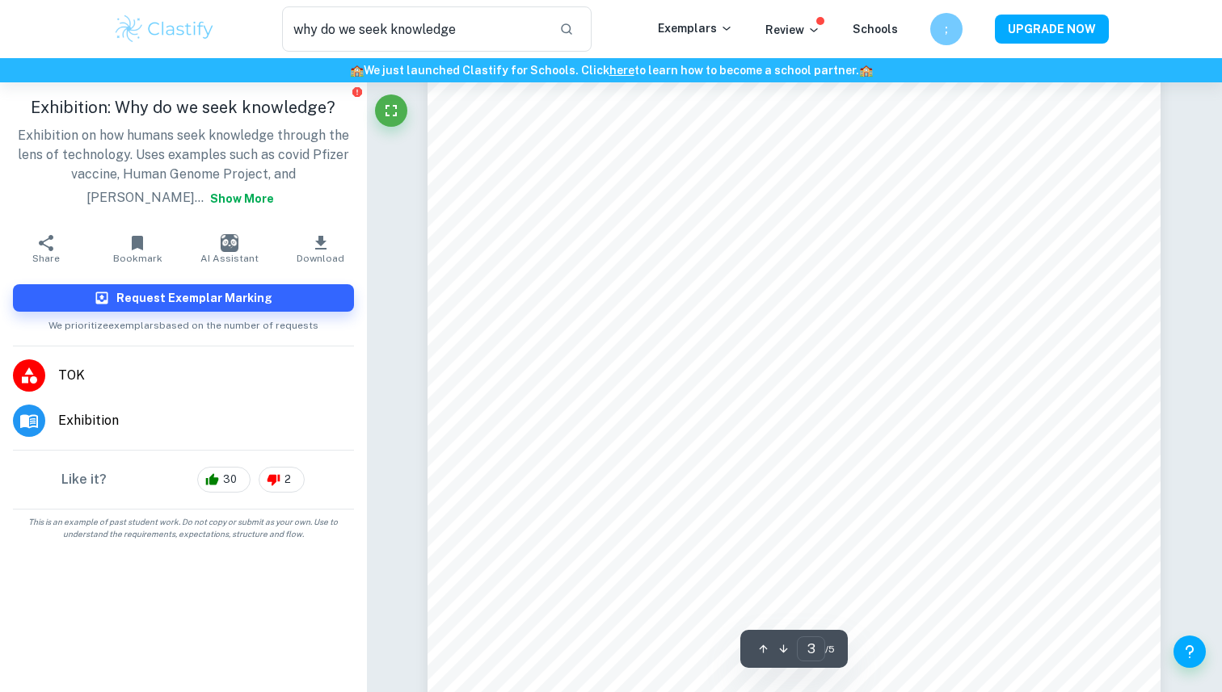
scroll to position [2341, 0]
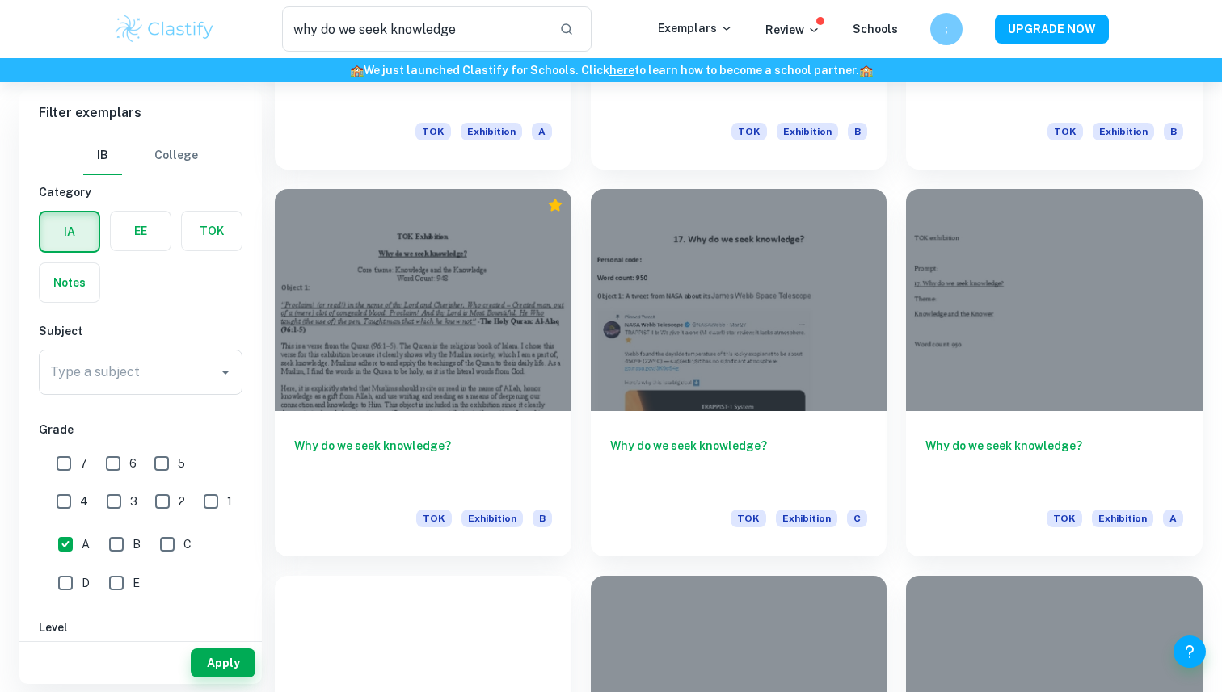
scroll to position [1936, 0]
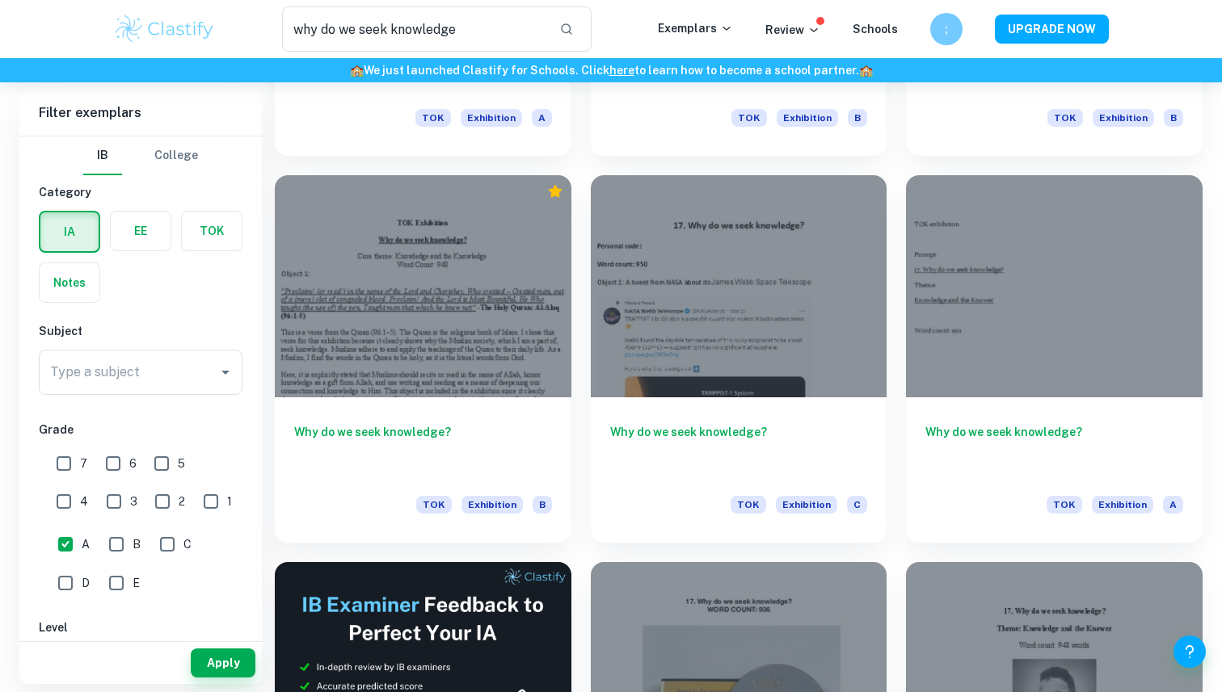
click at [730, 297] on div at bounding box center [739, 286] width 297 height 222
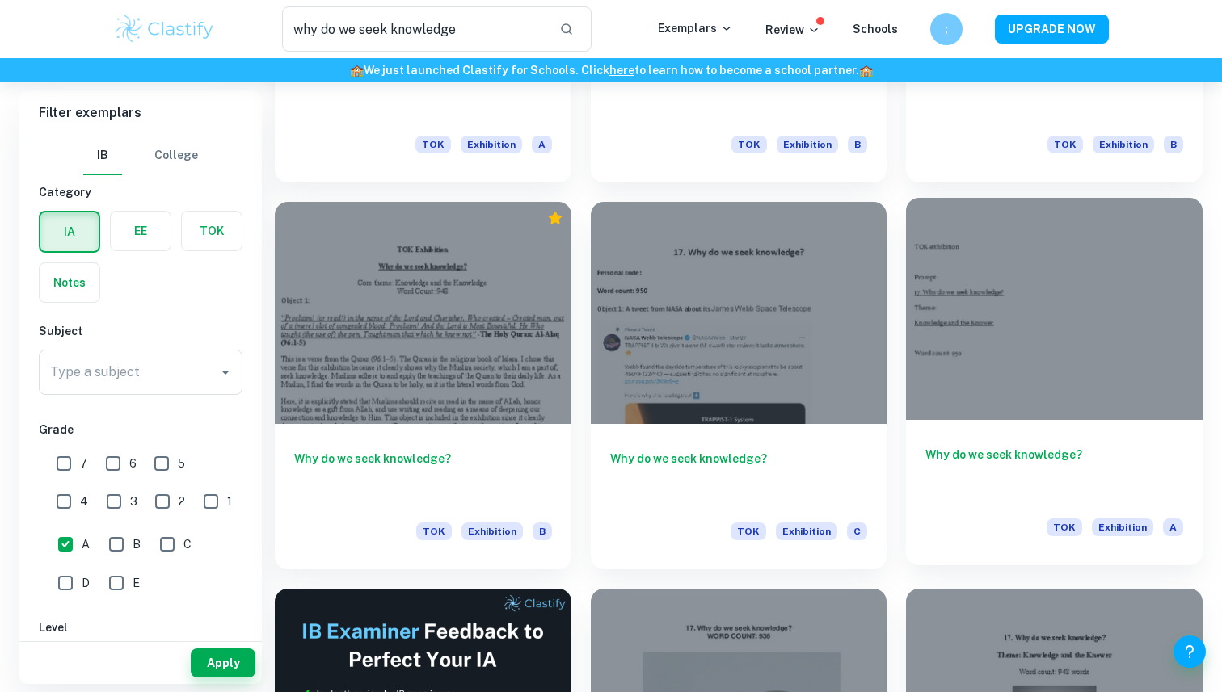
scroll to position [1907, 0]
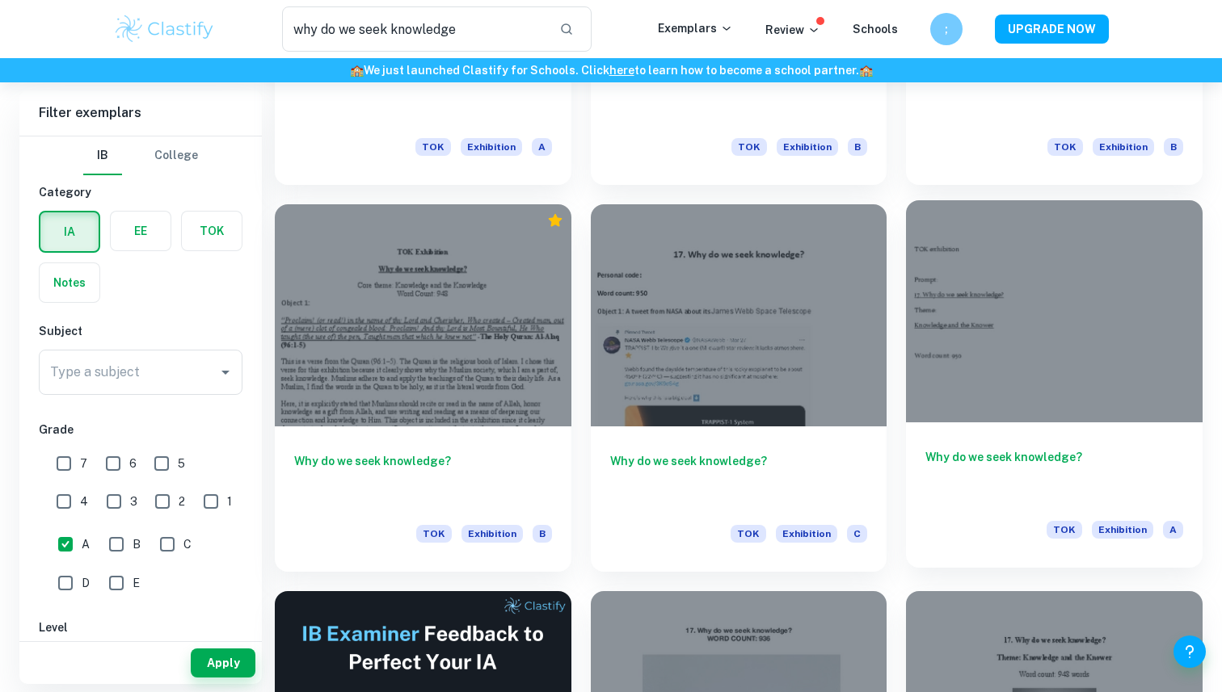
click at [1062, 394] on div at bounding box center [1054, 311] width 297 height 222
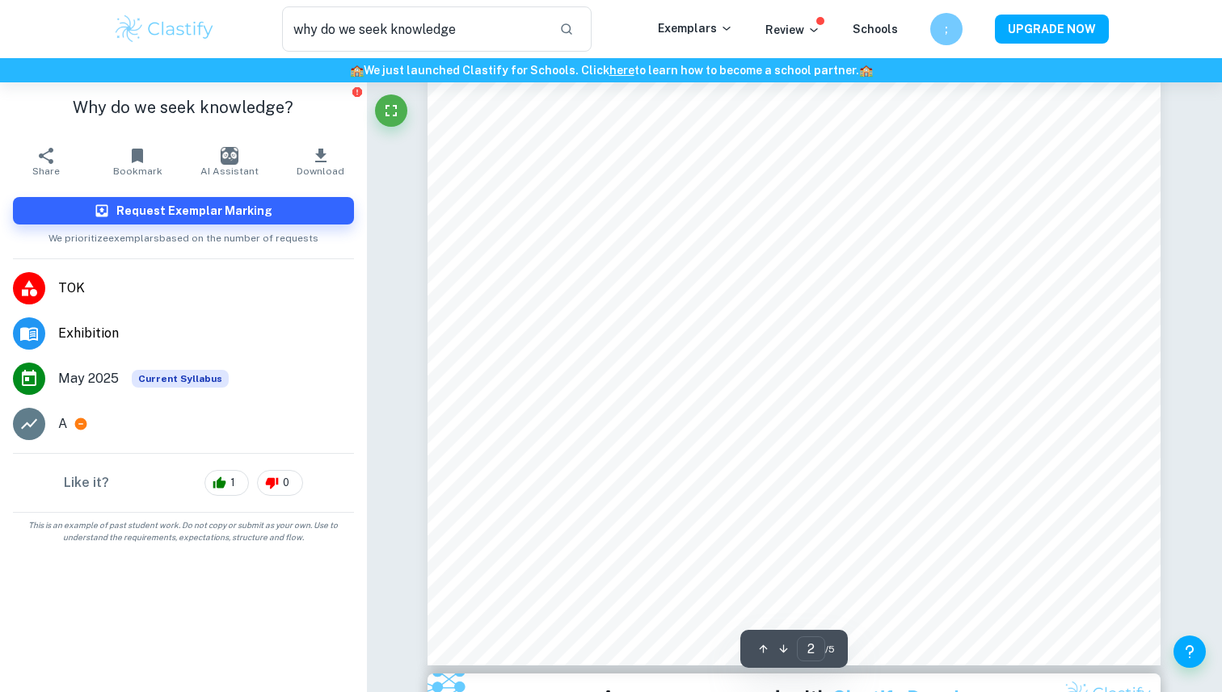
scroll to position [1640, 0]
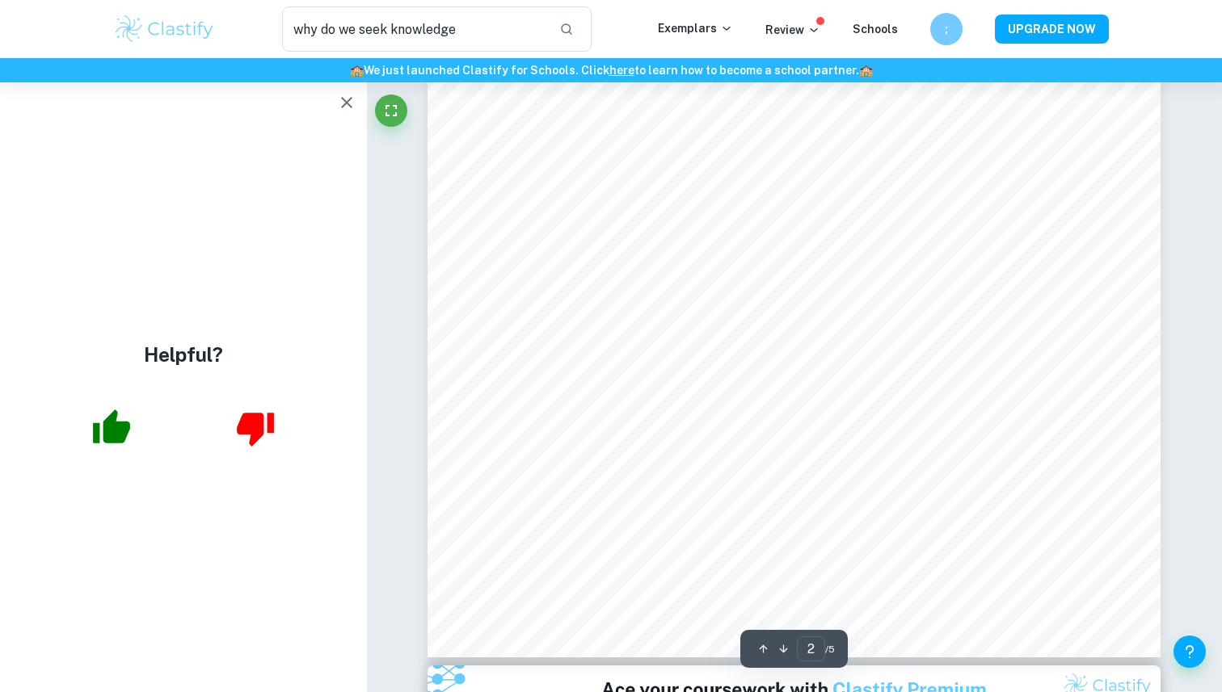
click at [358, 100] on button "button" at bounding box center [346, 102] width 32 height 32
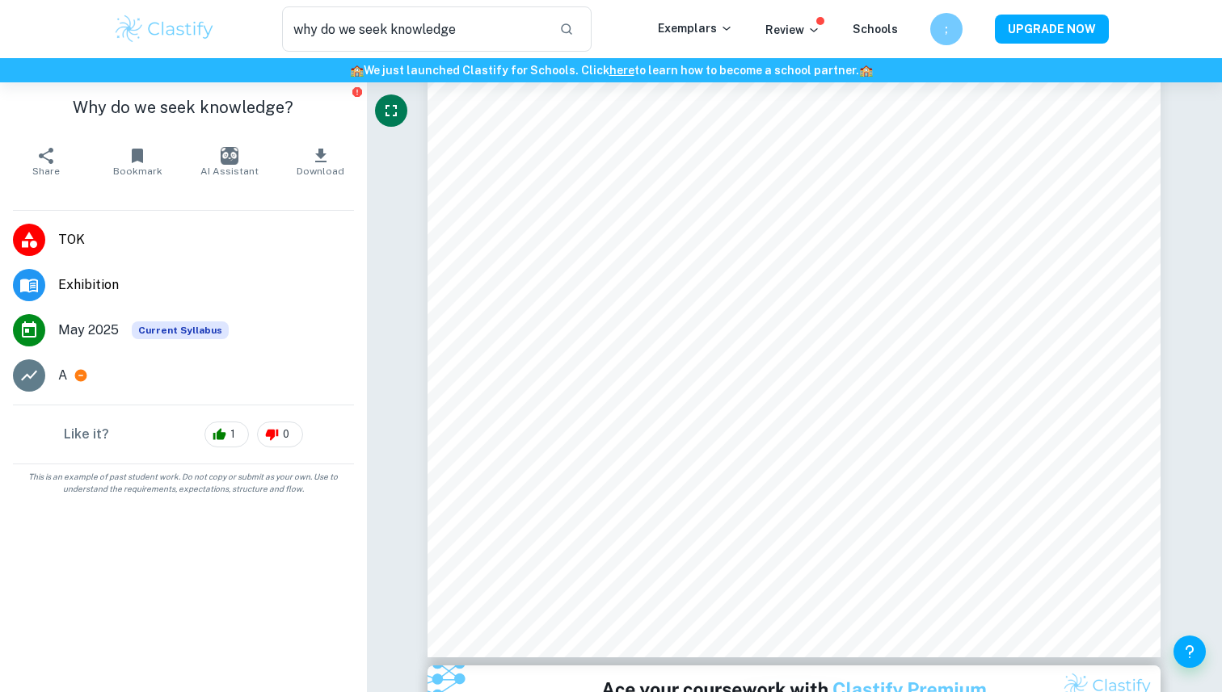
click at [405, 109] on button "Fullscreen" at bounding box center [391, 111] width 32 height 32
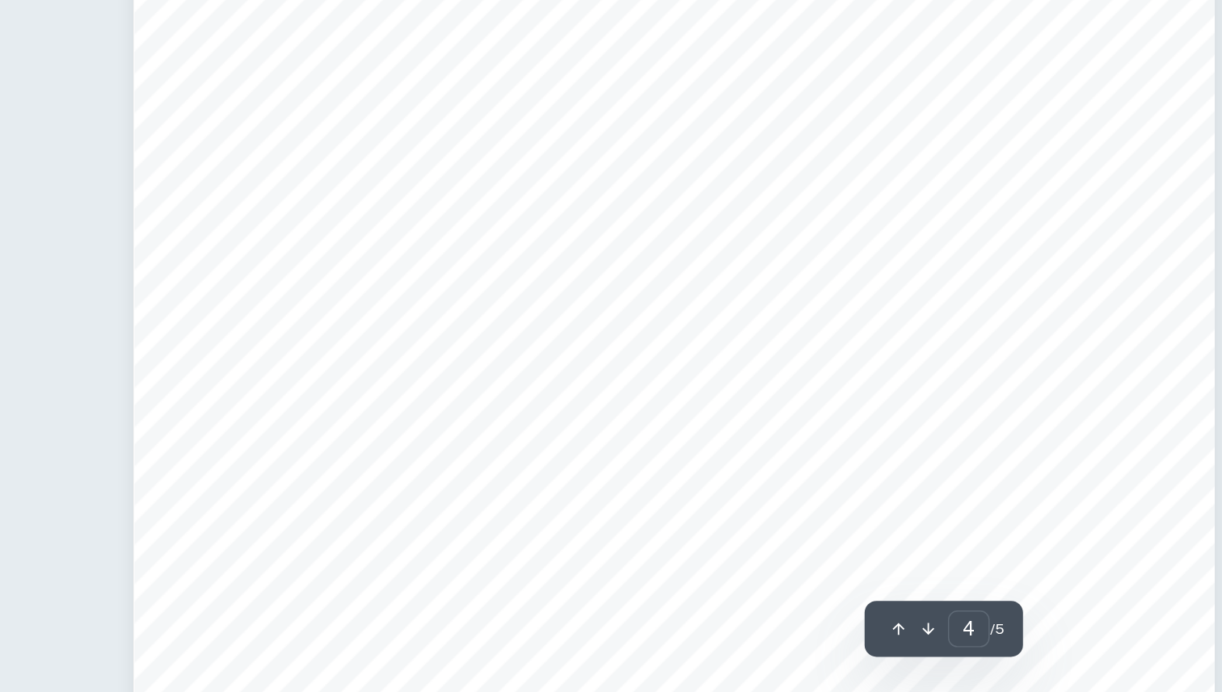
scroll to position [3641, 0]
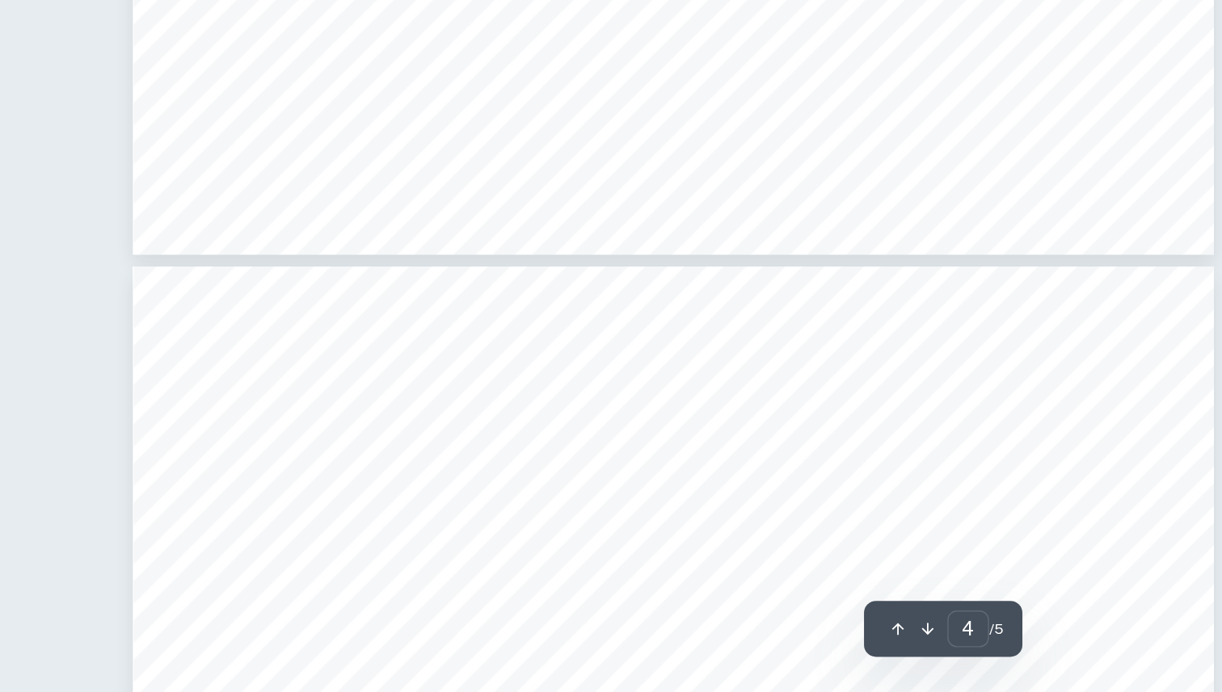
type input "5"
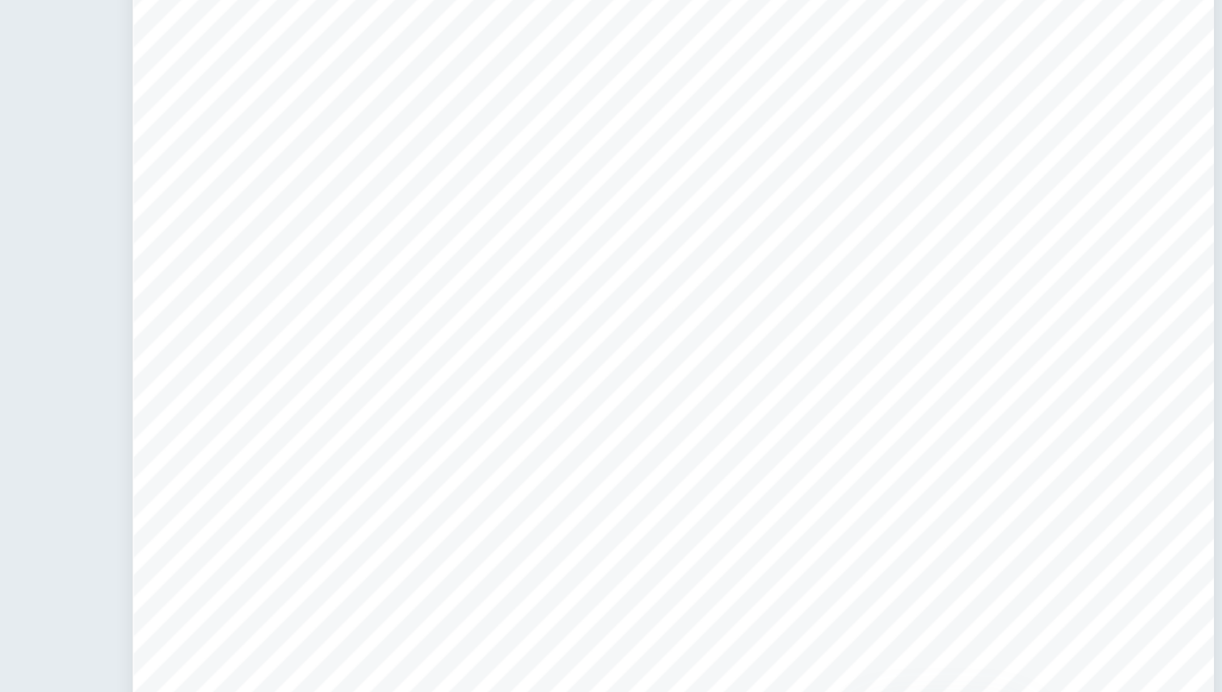
scroll to position [4380, 0]
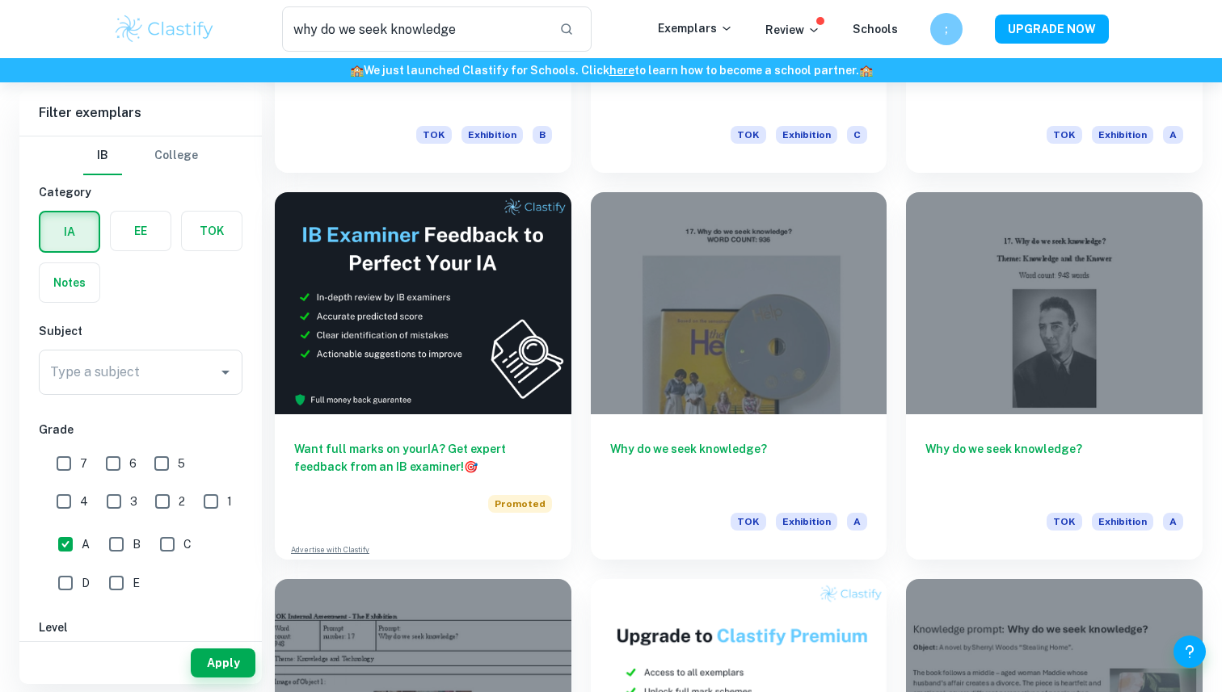
scroll to position [2308, 0]
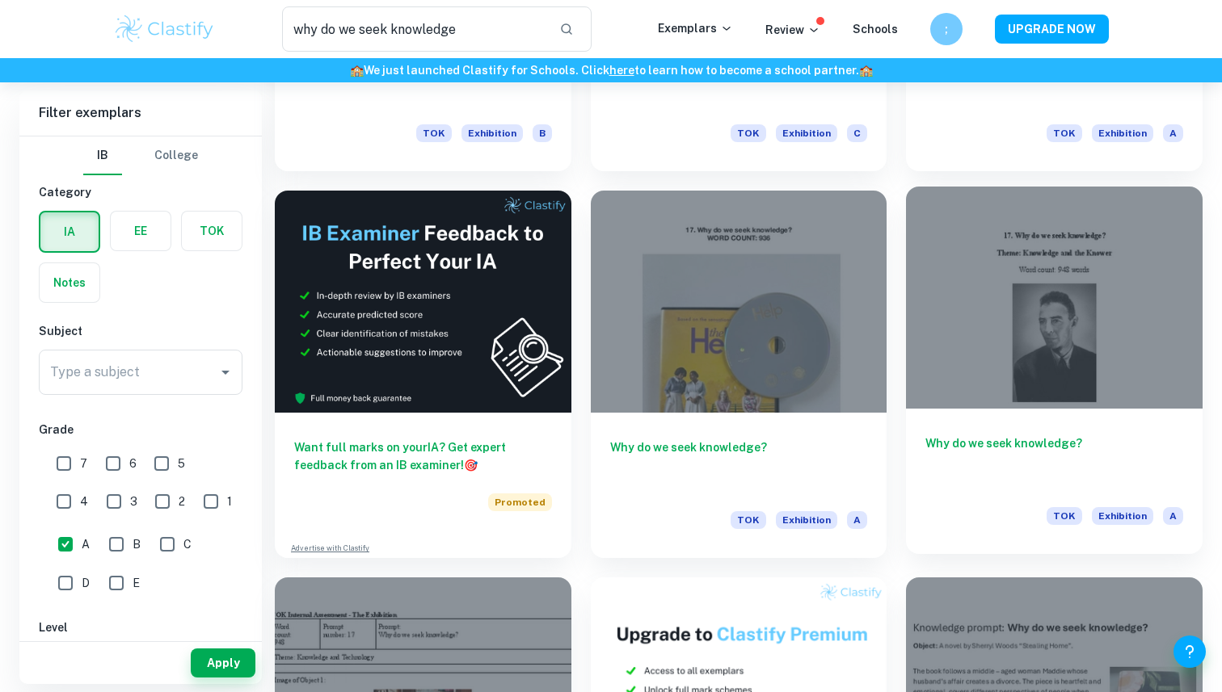
click at [1060, 322] on div at bounding box center [1054, 298] width 297 height 222
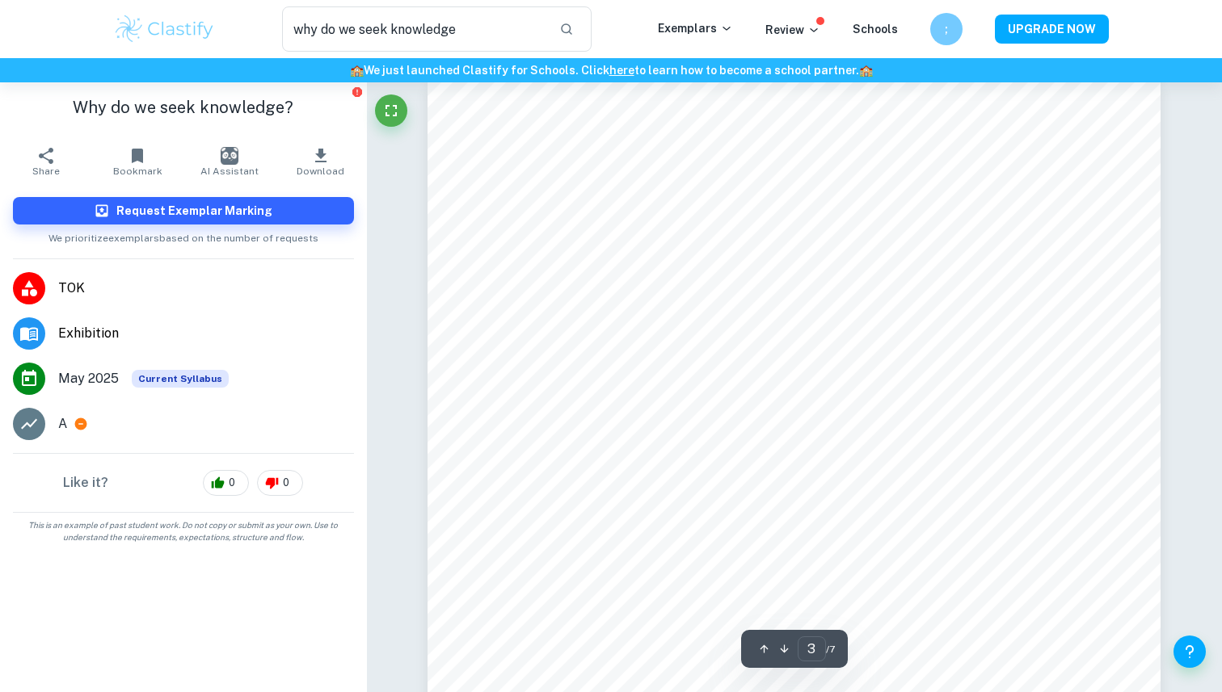
scroll to position [2337, 0]
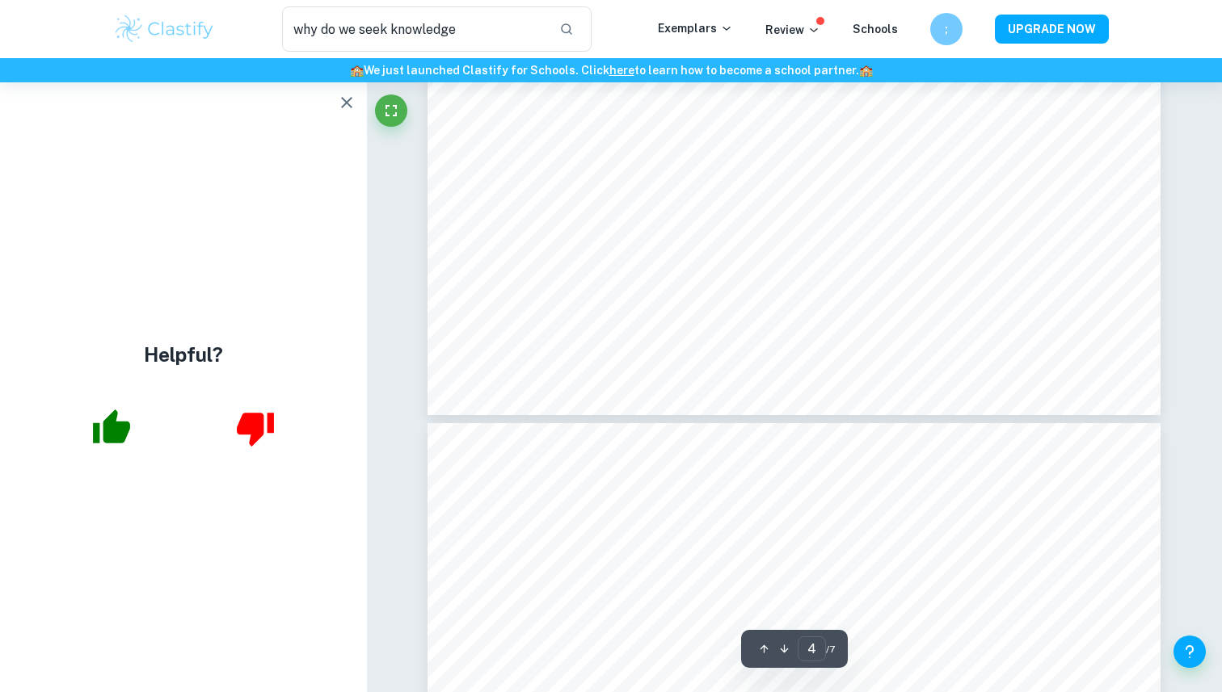
type input "5"
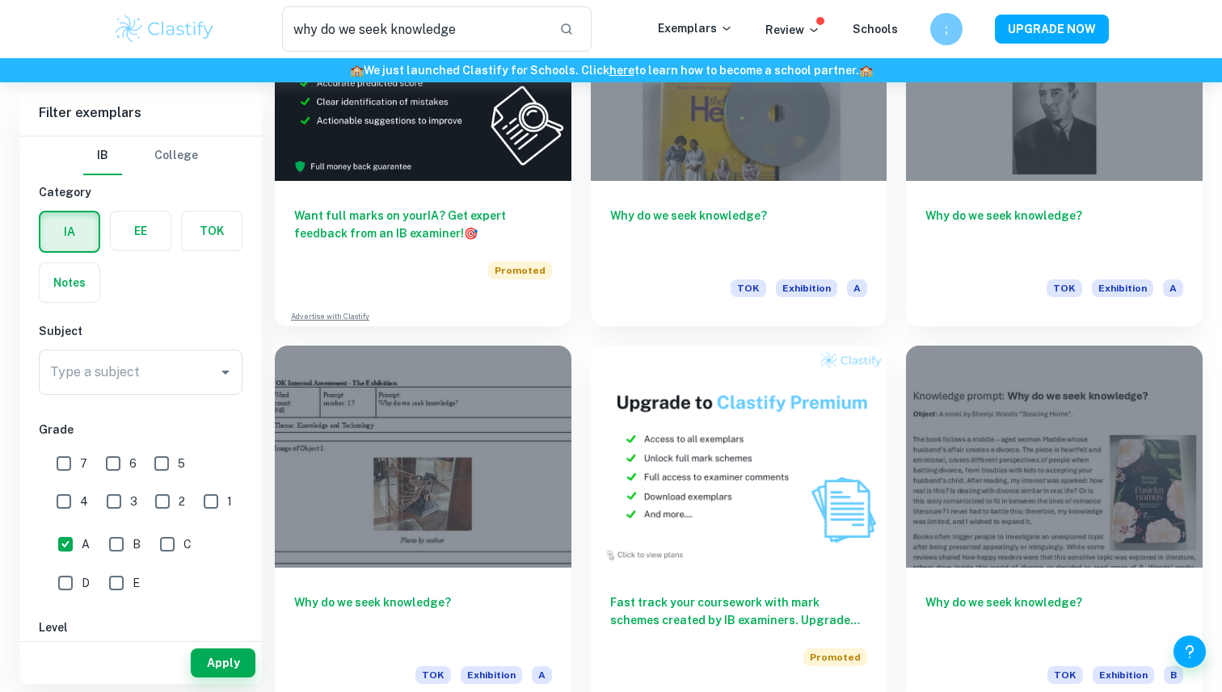
scroll to position [2625, 0]
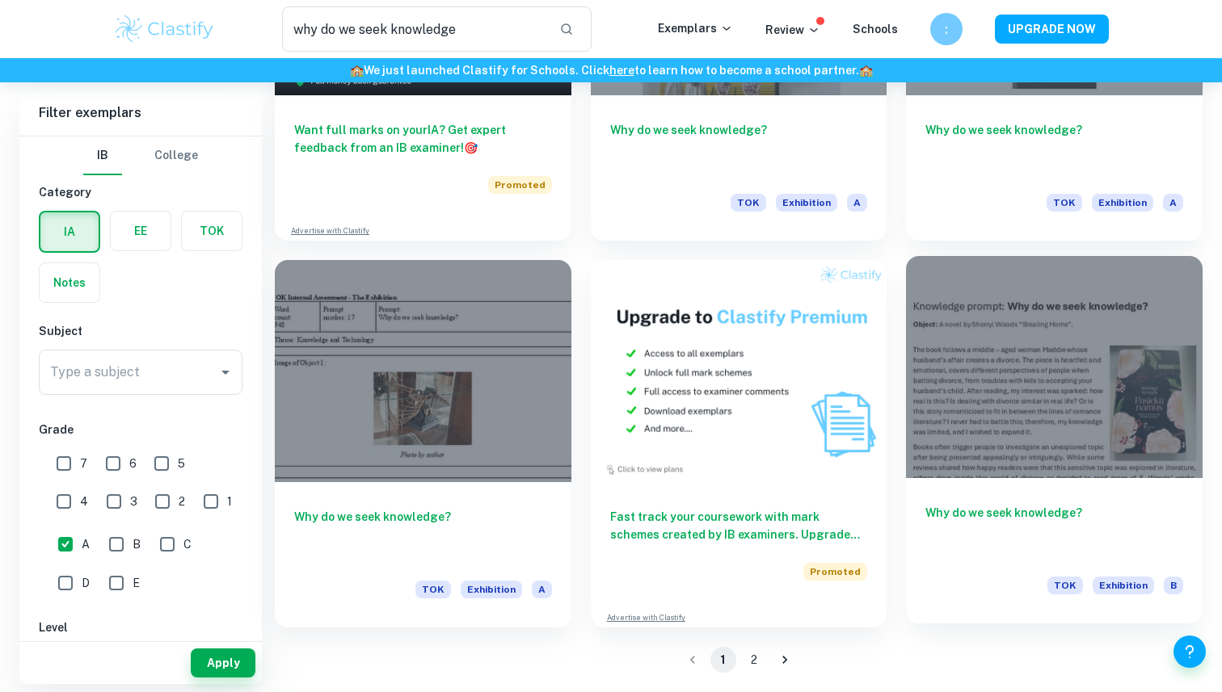
click at [1031, 415] on div at bounding box center [1054, 367] width 297 height 222
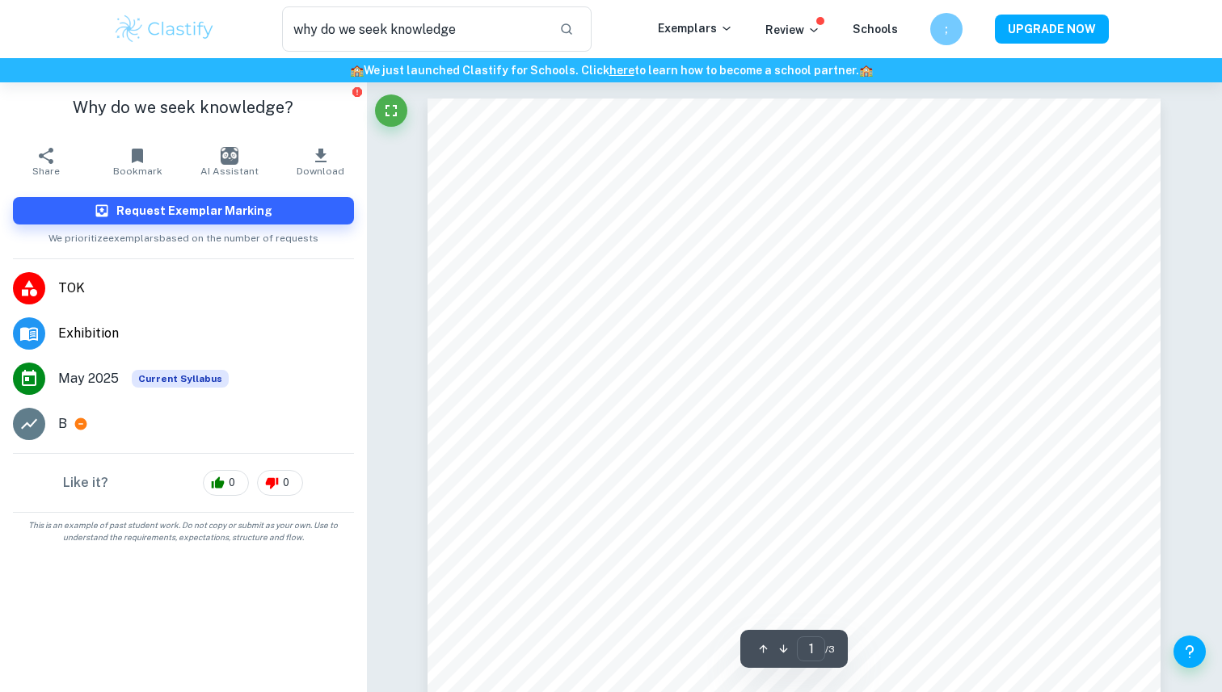
scroll to position [2625, 0]
